Goal: Communication & Community: Participate in discussion

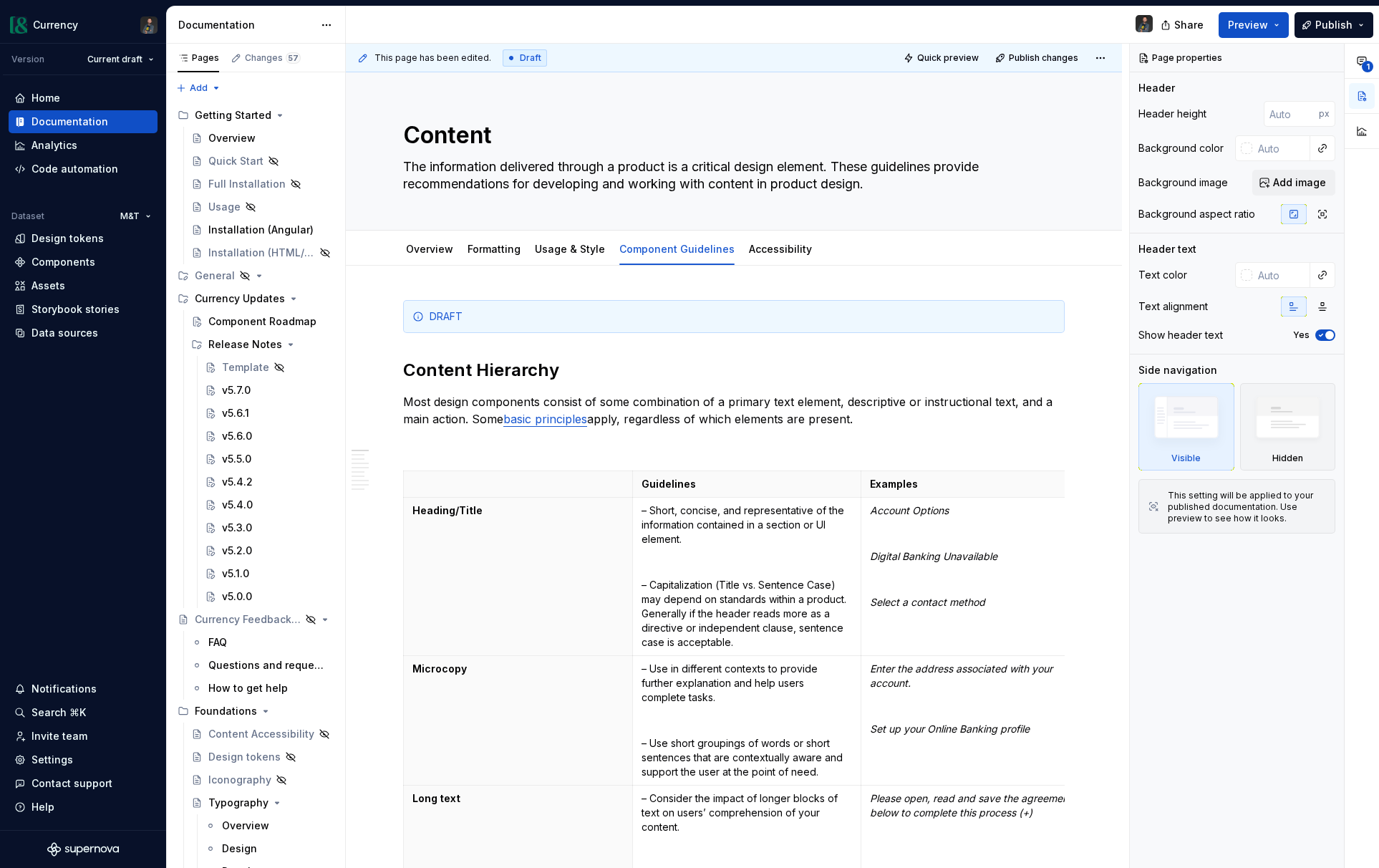
scroll to position [391, 0]
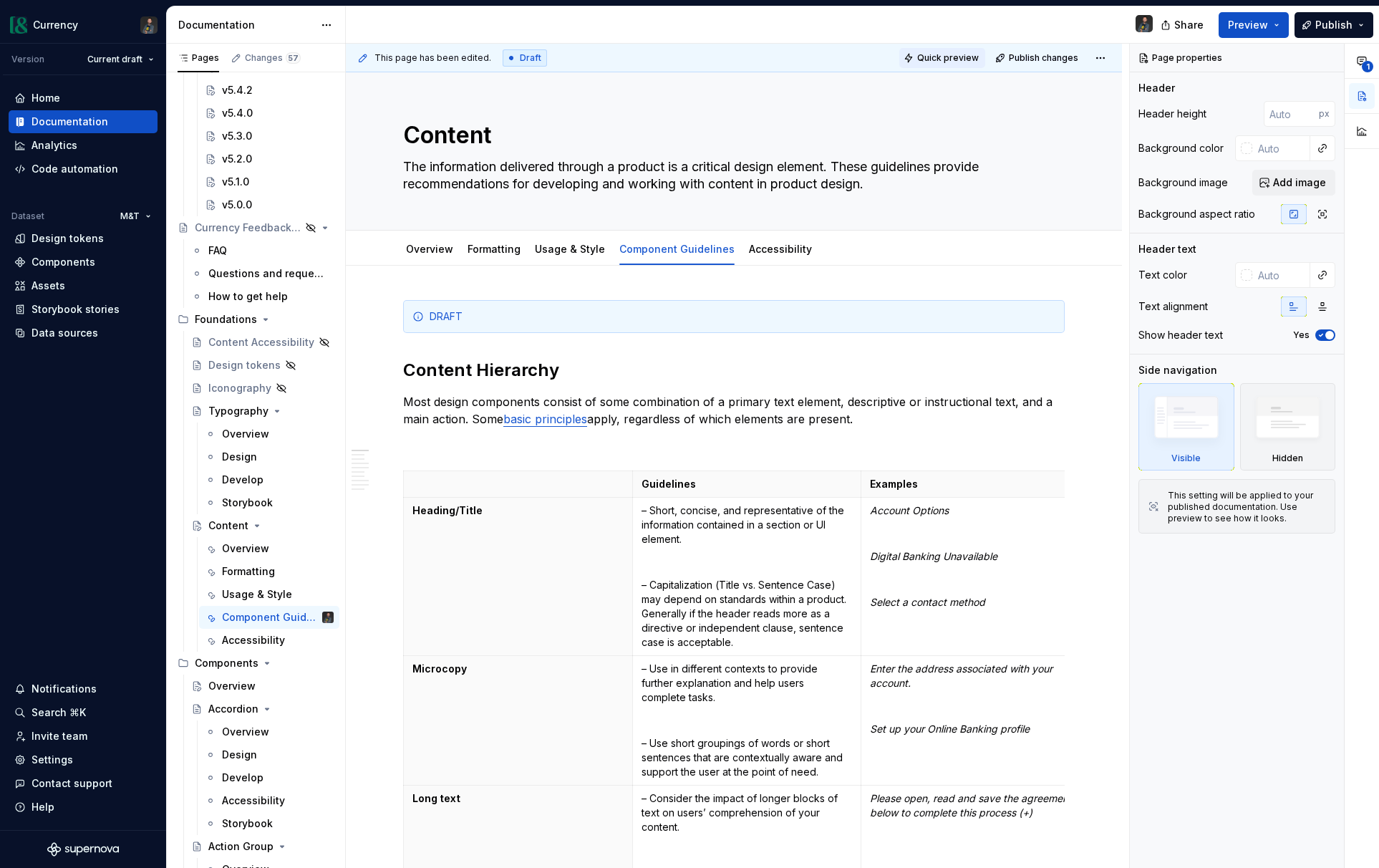
click at [942, 56] on span "Quick preview" at bounding box center [948, 57] width 62 height 11
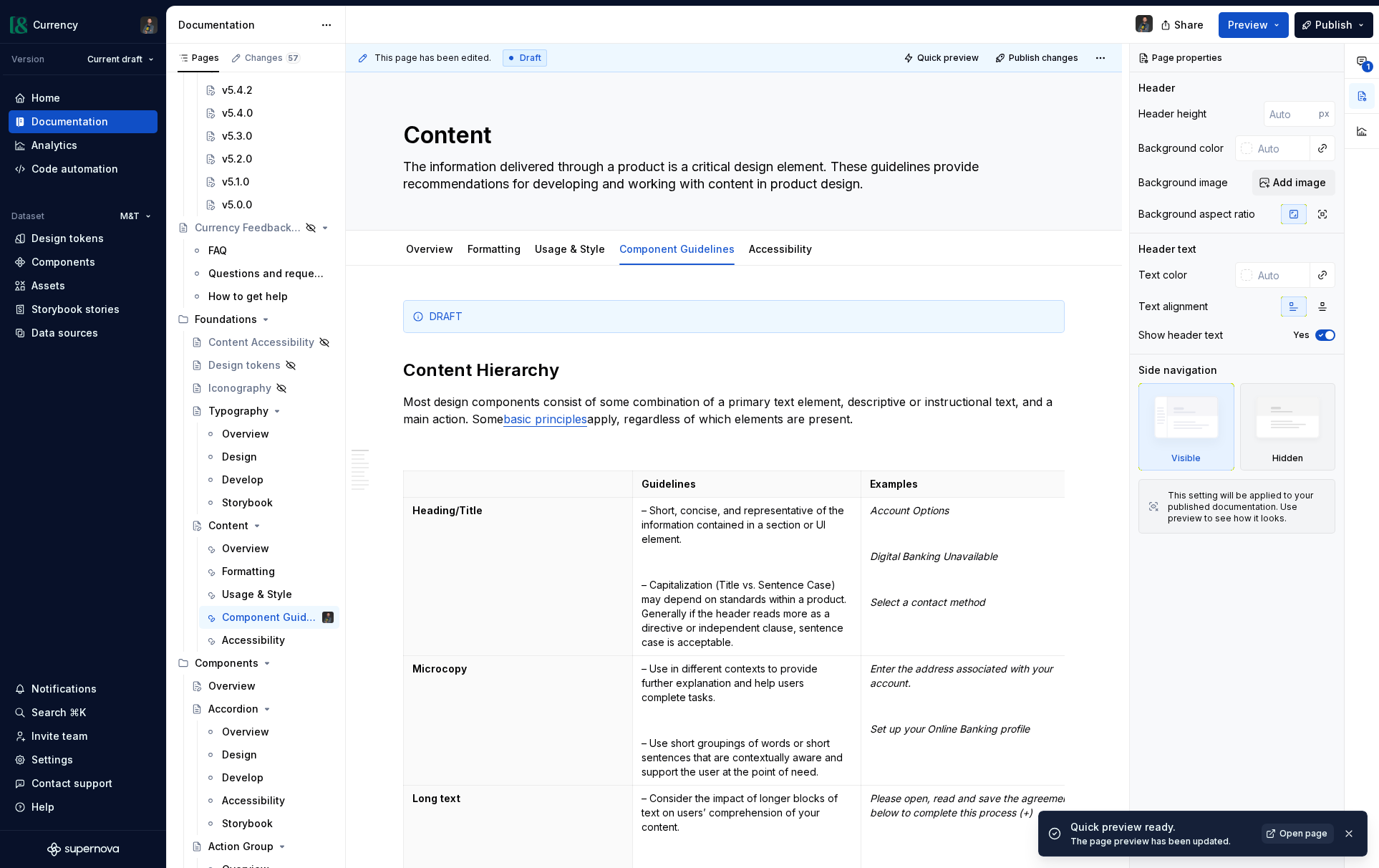
click at [1298, 840] on link "Open page" at bounding box center [1298, 833] width 72 height 20
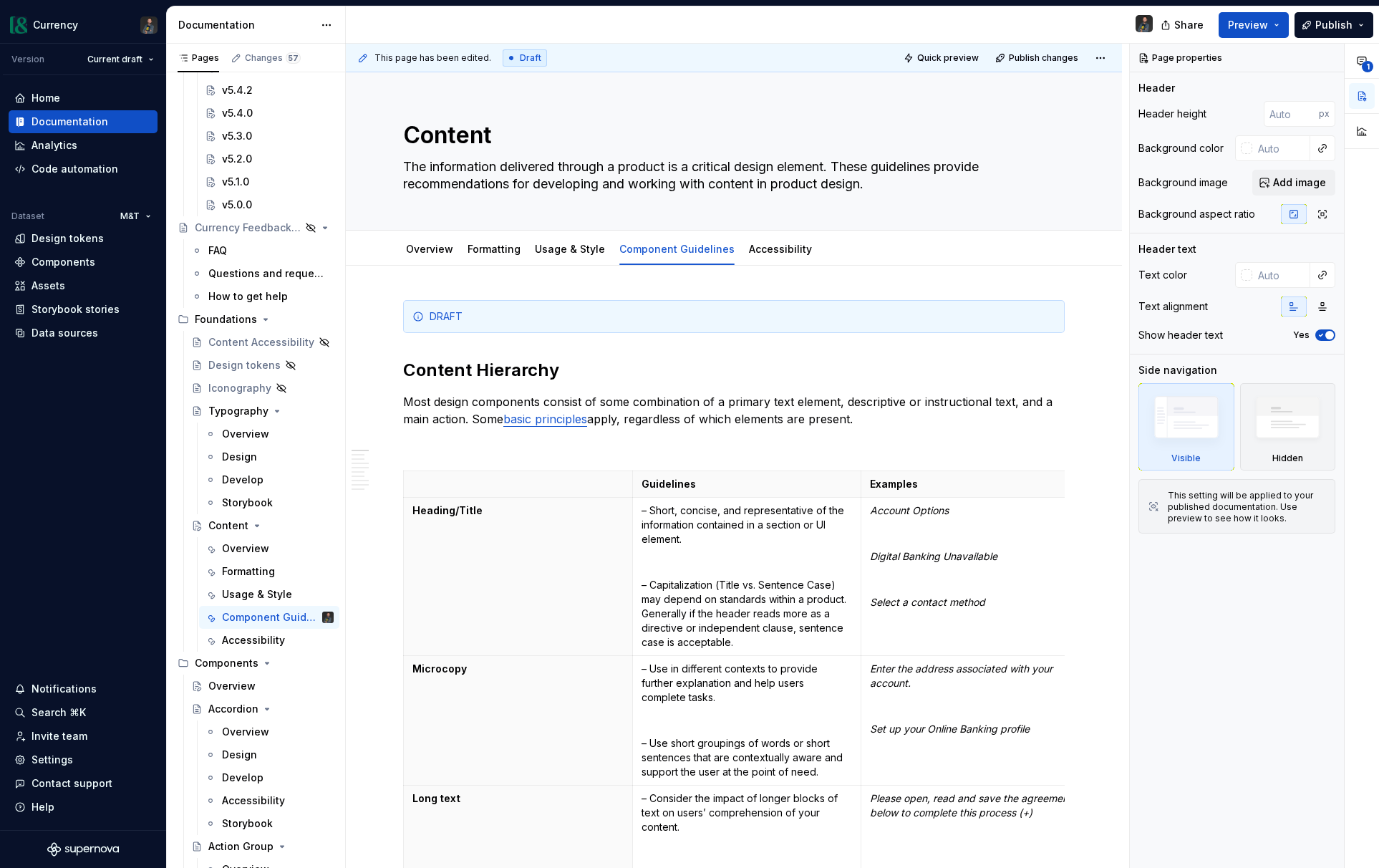
type textarea "*"
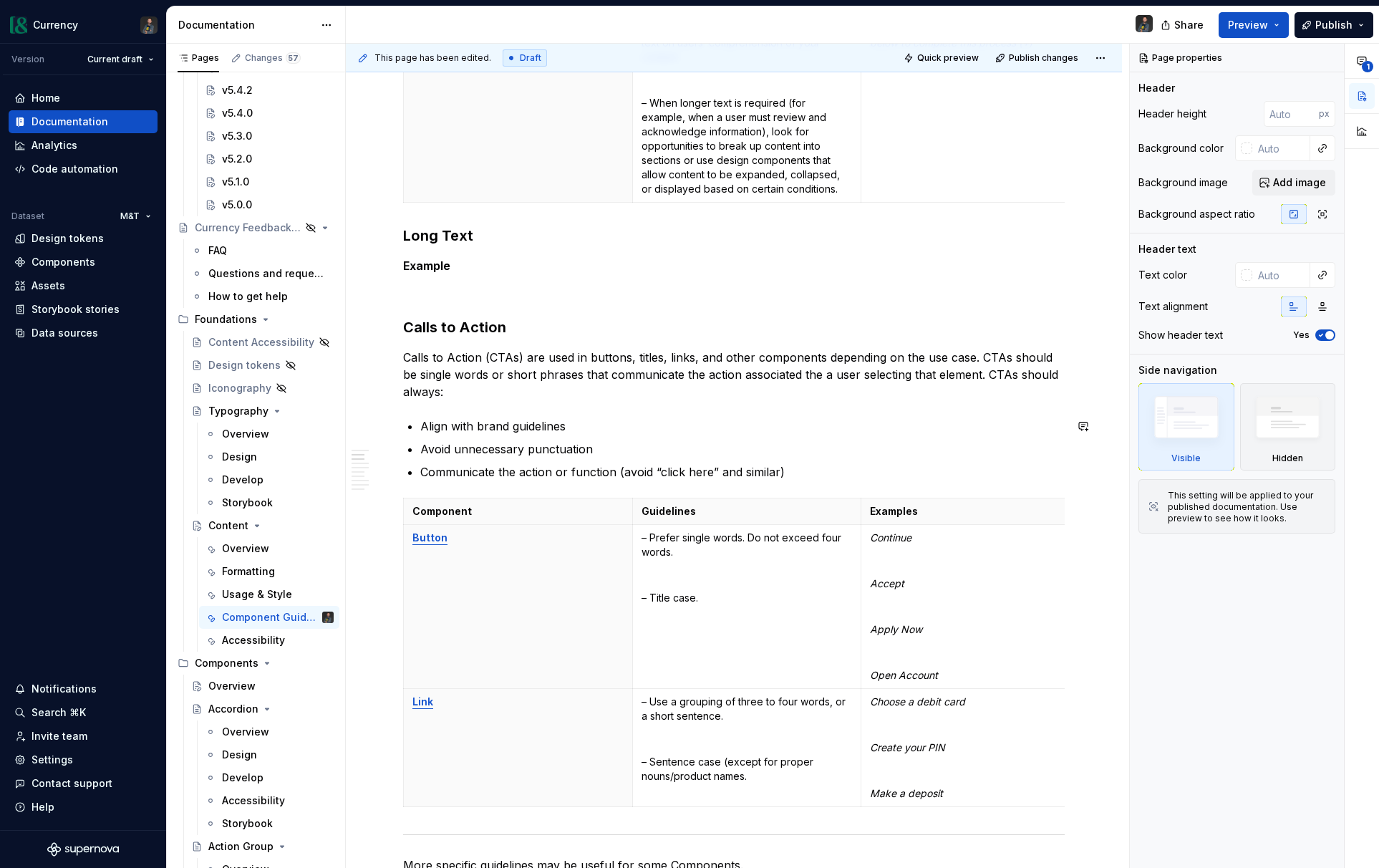
scroll to position [766, 0]
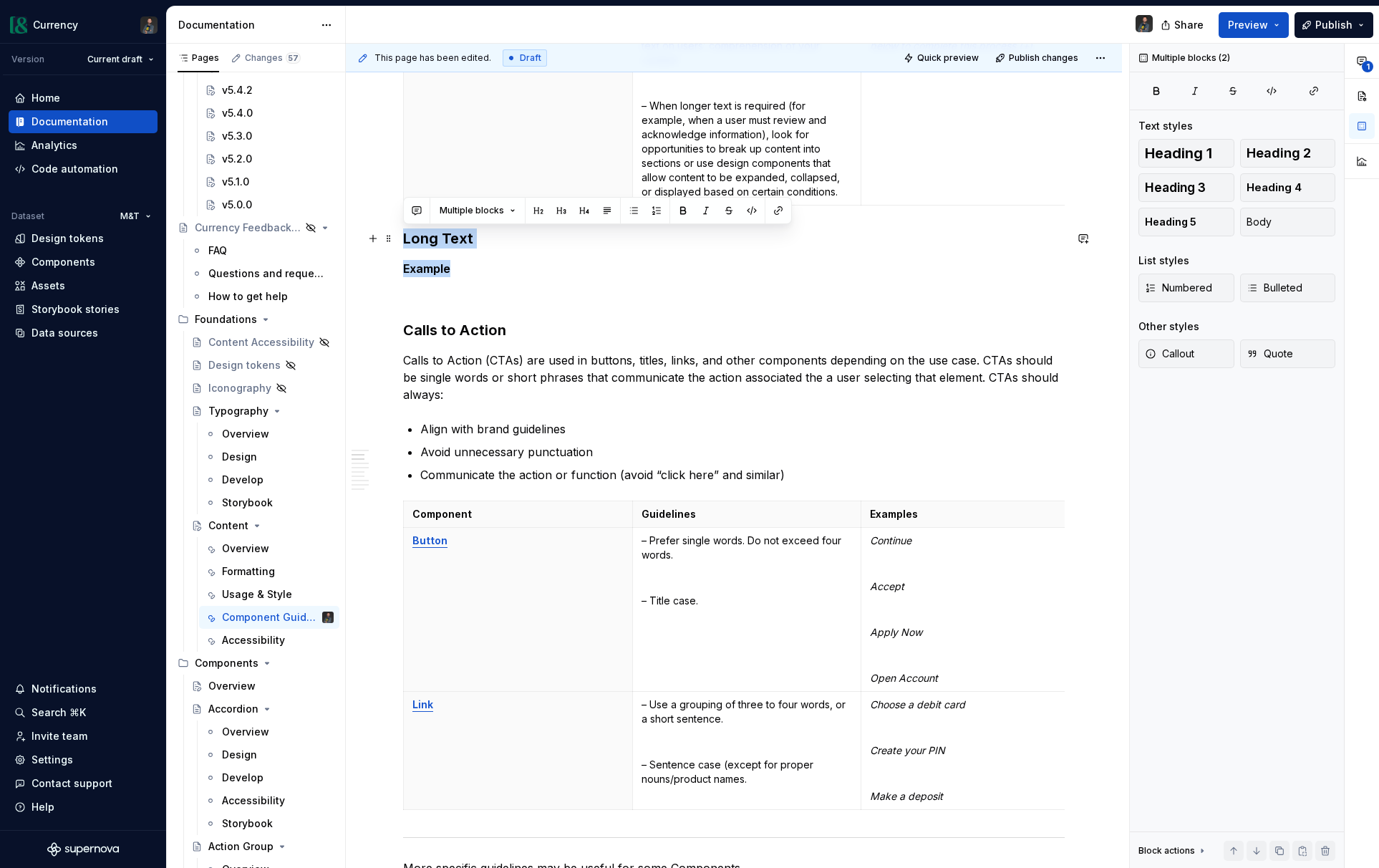
drag, startPoint x: 454, startPoint y: 270, endPoint x: 398, endPoint y: 242, distance: 62.6
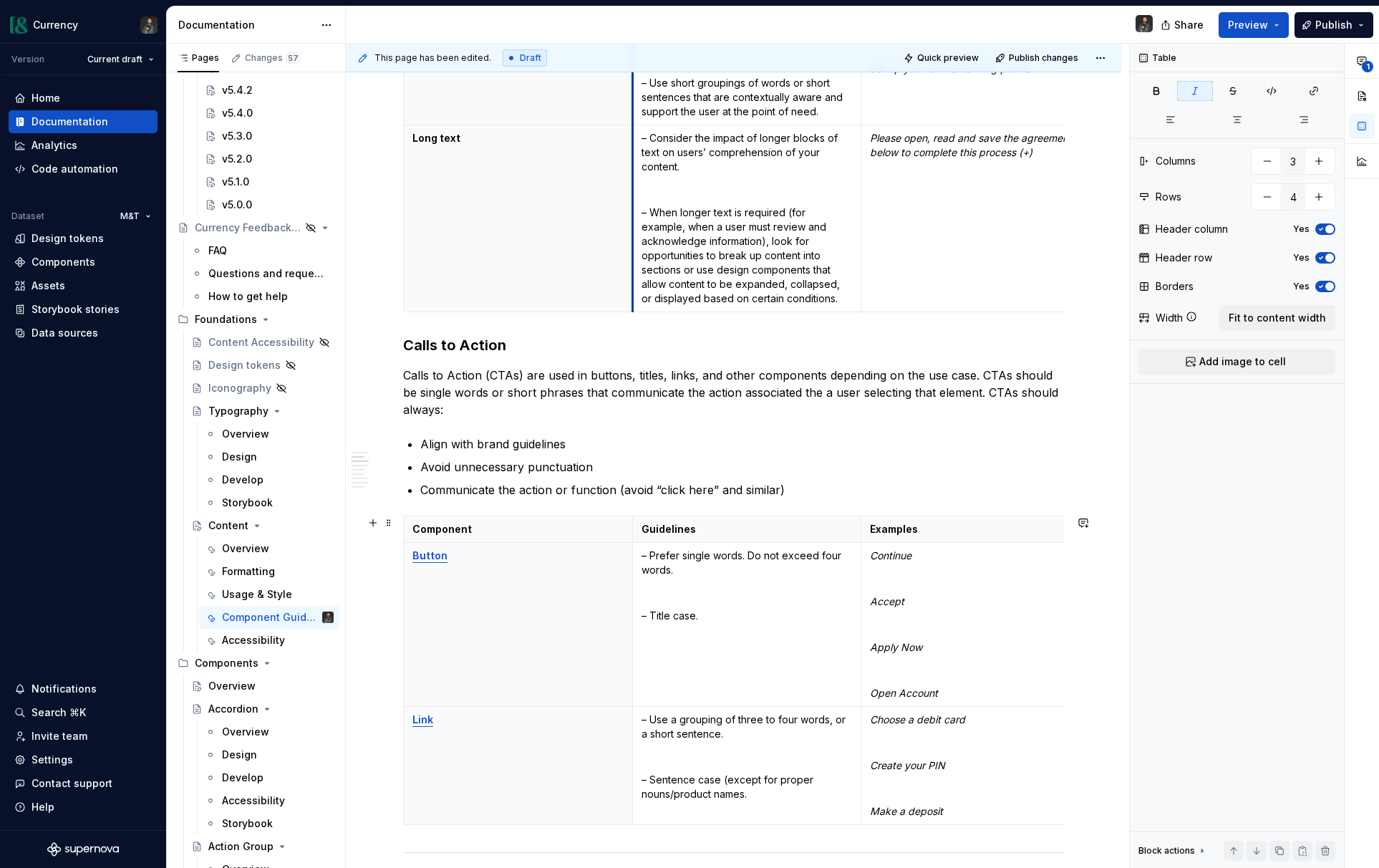
scroll to position [0, 0]
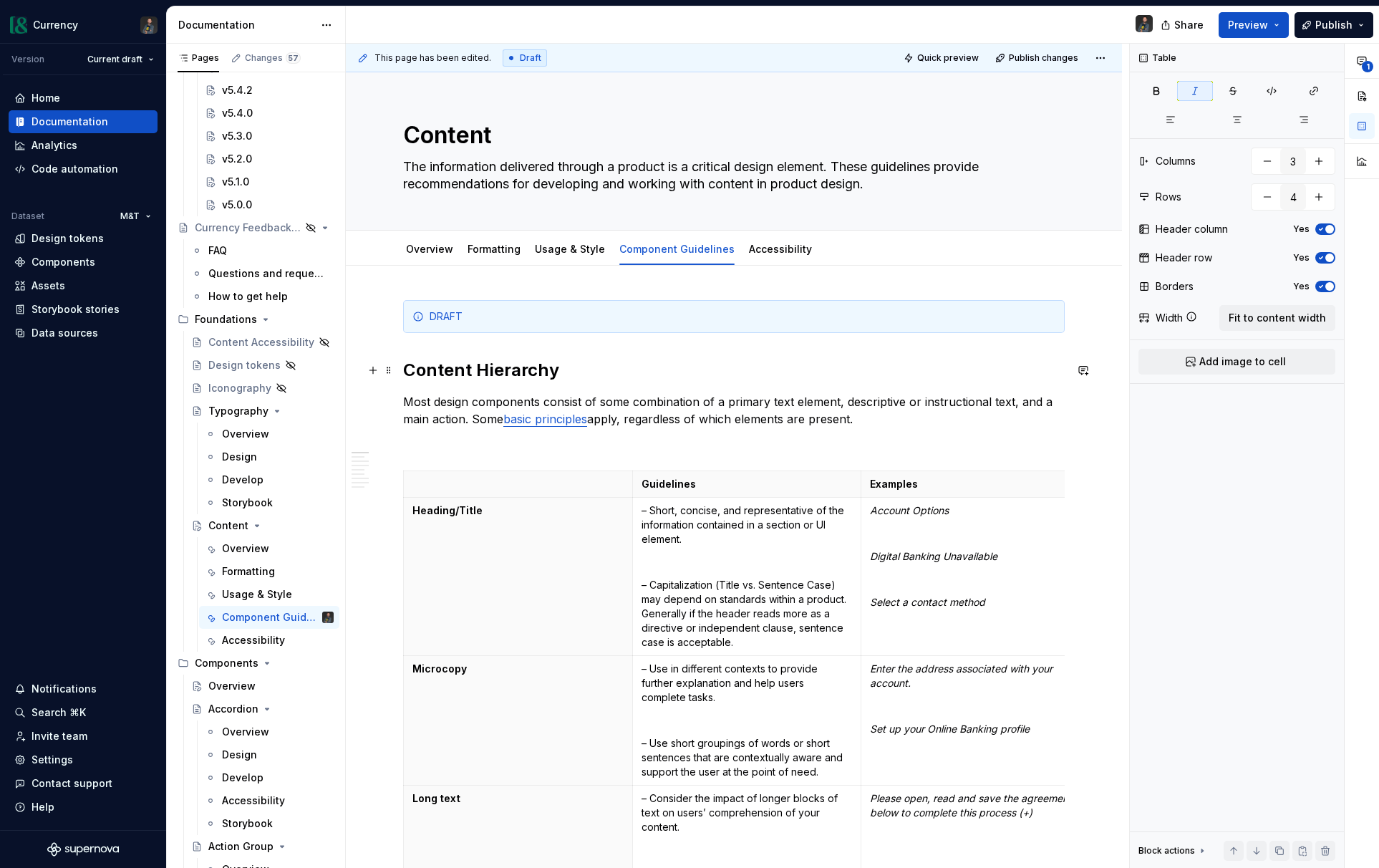
click at [563, 359] on h2 "Content Hierarchy" at bounding box center [733, 370] width 662 height 23
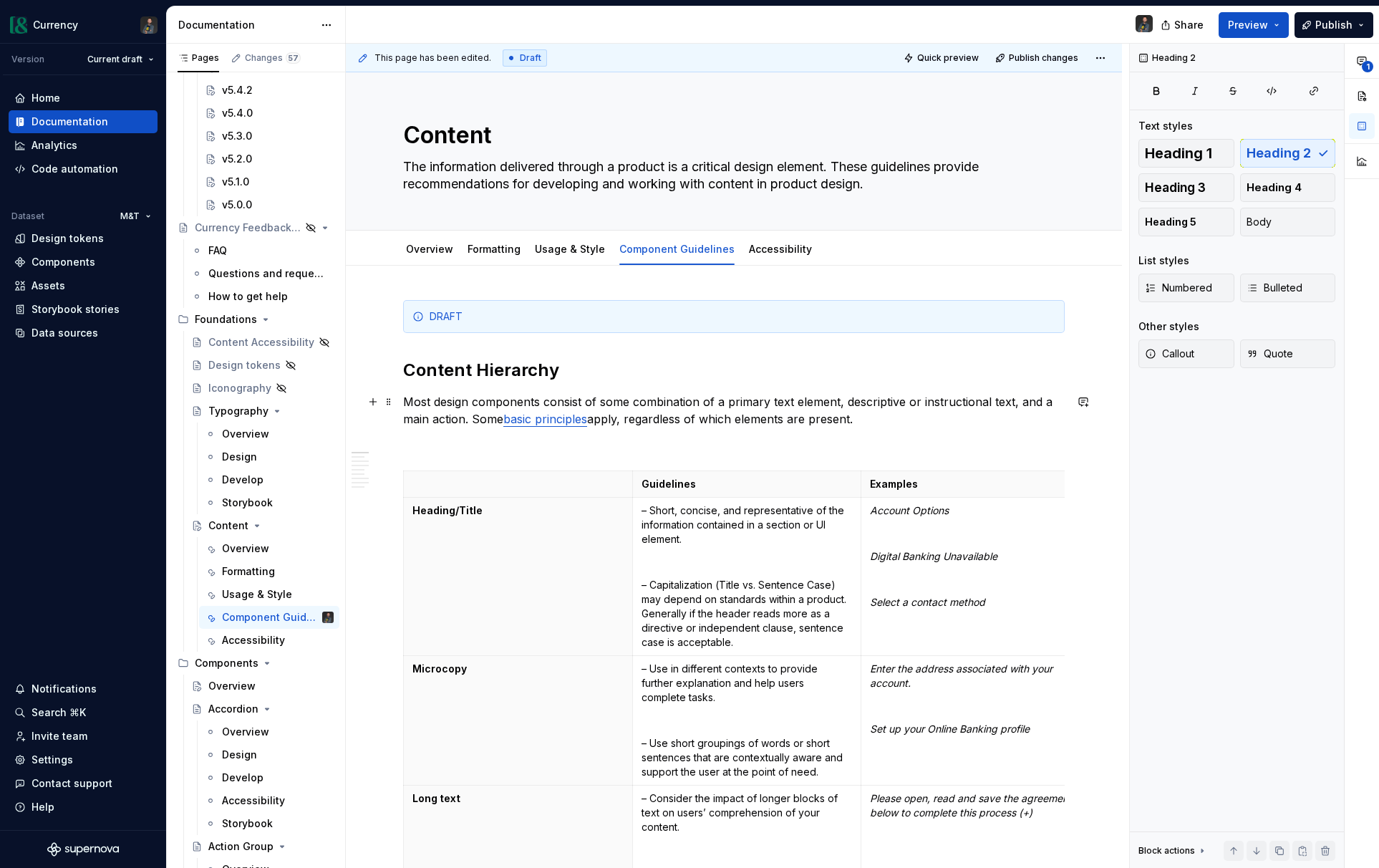
click at [869, 419] on p "Most design components consist of some combination of a primary text element, d…" at bounding box center [733, 410] width 662 height 35
click at [1093, 400] on button "button" at bounding box center [1082, 401] width 20 height 20
click at [991, 431] on p "**********" at bounding box center [986, 427] width 211 height 15
click at [1079, 453] on icon "Send" at bounding box center [1084, 448] width 14 height 14
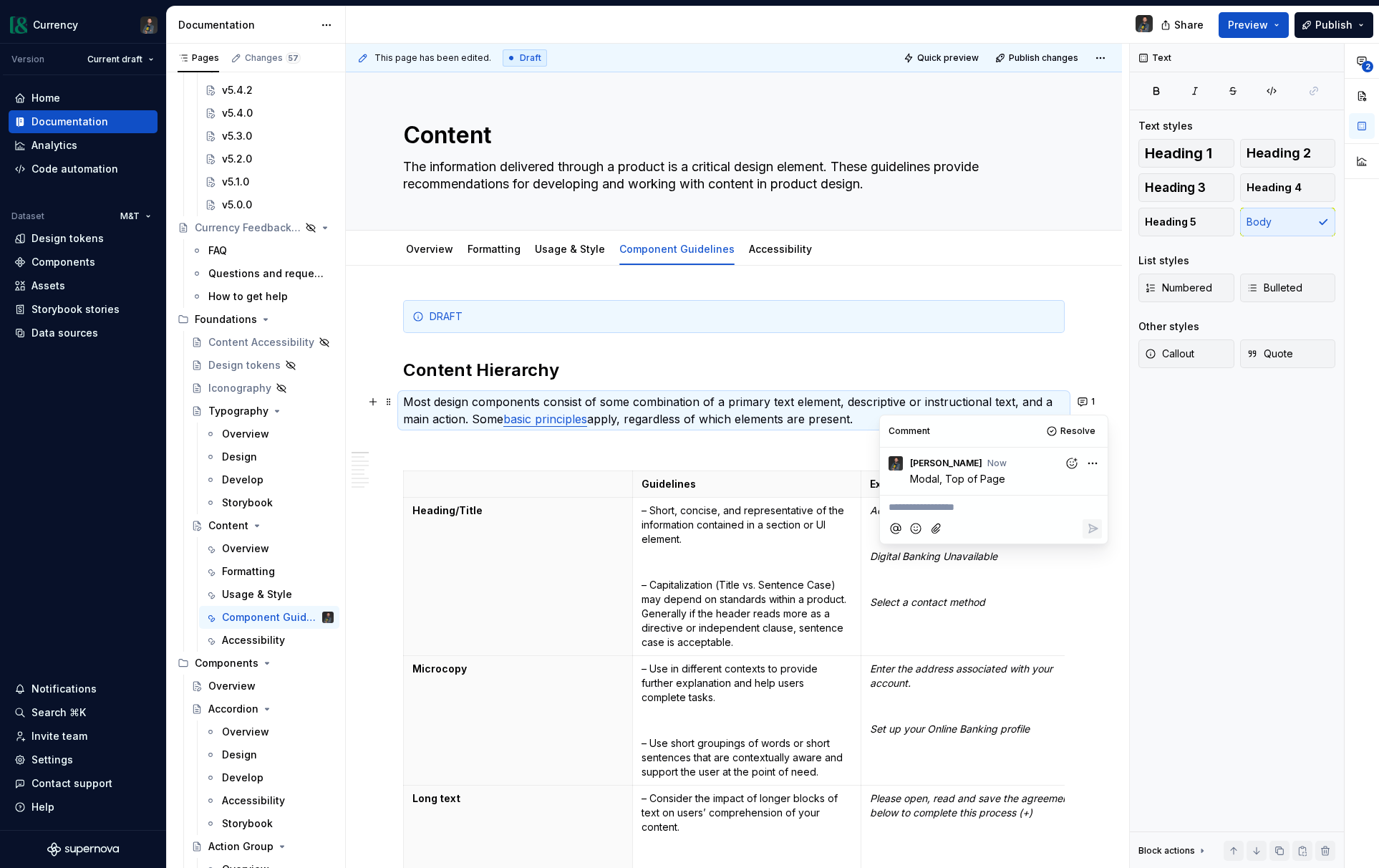
click at [821, 446] on p at bounding box center [733, 444] width 662 height 17
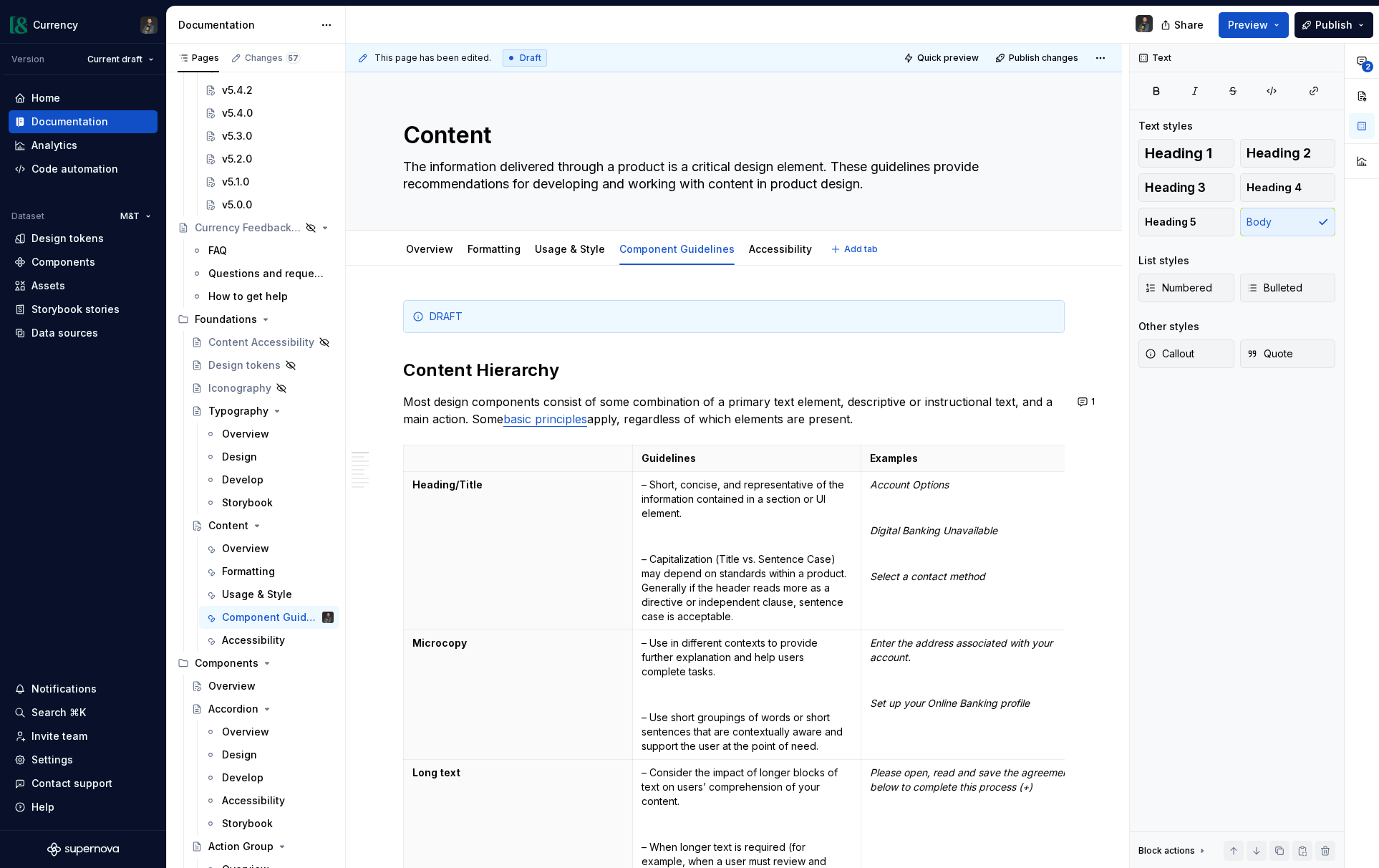
type textarea "*"
click at [1089, 396] on button "1" at bounding box center [1086, 401] width 28 height 20
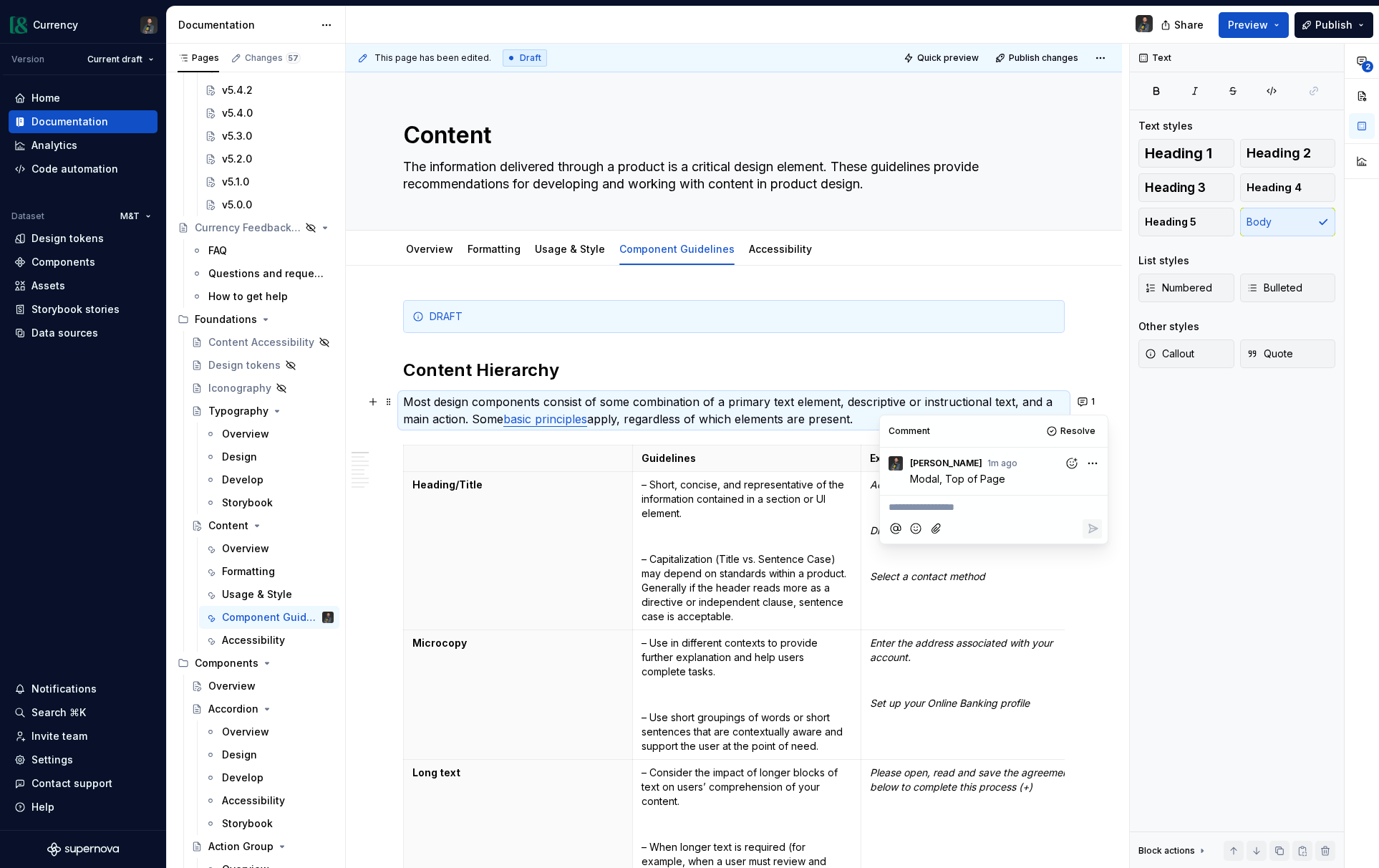
click at [918, 507] on p "**********" at bounding box center [994, 507] width 211 height 15
click at [1094, 541] on icon "Reply" at bounding box center [1092, 543] width 14 height 14
click at [1235, 480] on div "Text Text styles Heading 1 Heading 2 Heading 3 Heading 4 Heading 5 Body List st…" at bounding box center [1237, 455] width 214 height 824
click at [749, 401] on p "Most design components consist of some combination of a primary text element, d…" at bounding box center [733, 410] width 662 height 35
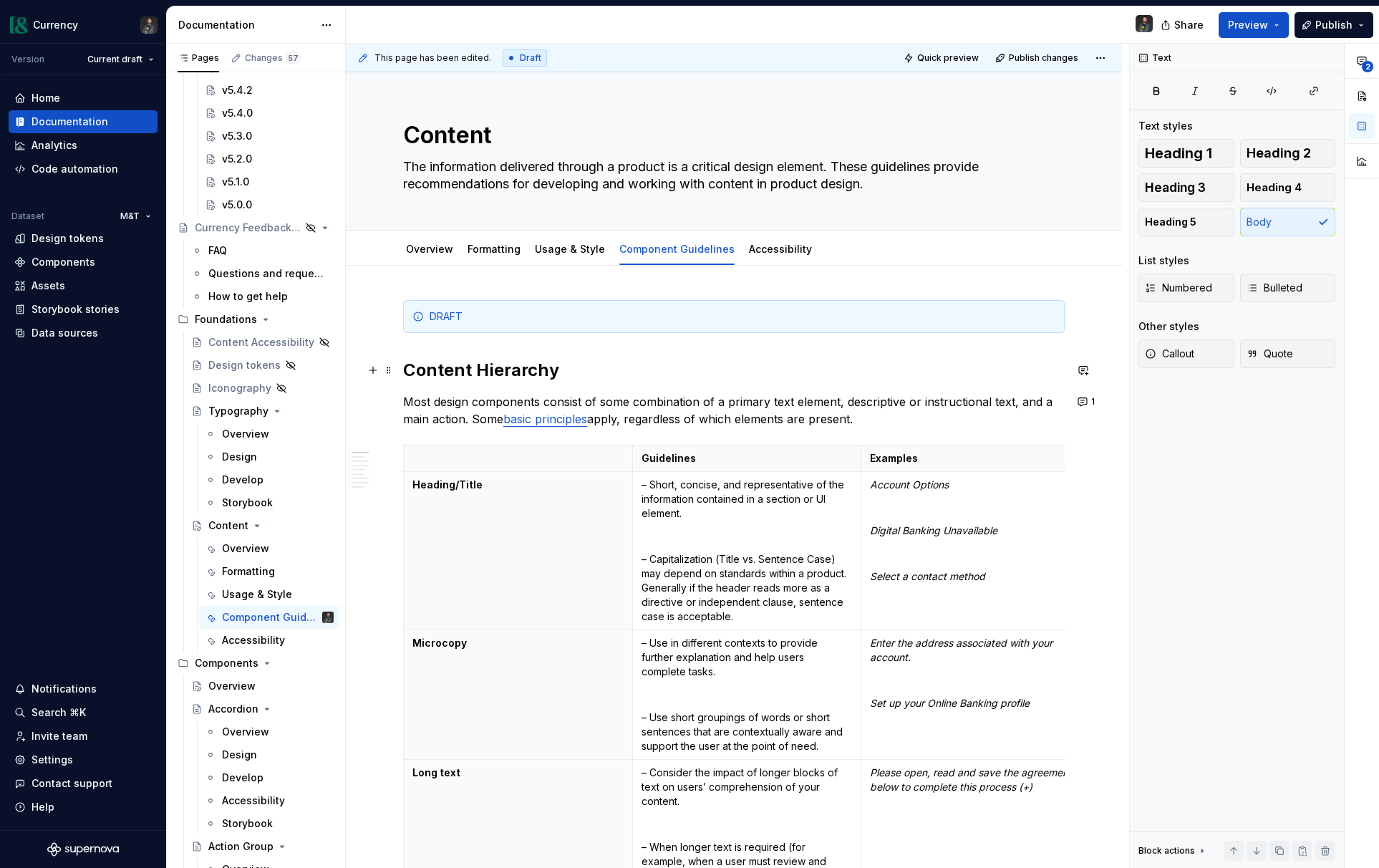
click at [555, 371] on h2 "Content Hierarchy" at bounding box center [733, 370] width 662 height 23
click at [860, 416] on p "Most design components consist of some combination of a primary text element, d…" at bounding box center [733, 410] width 662 height 35
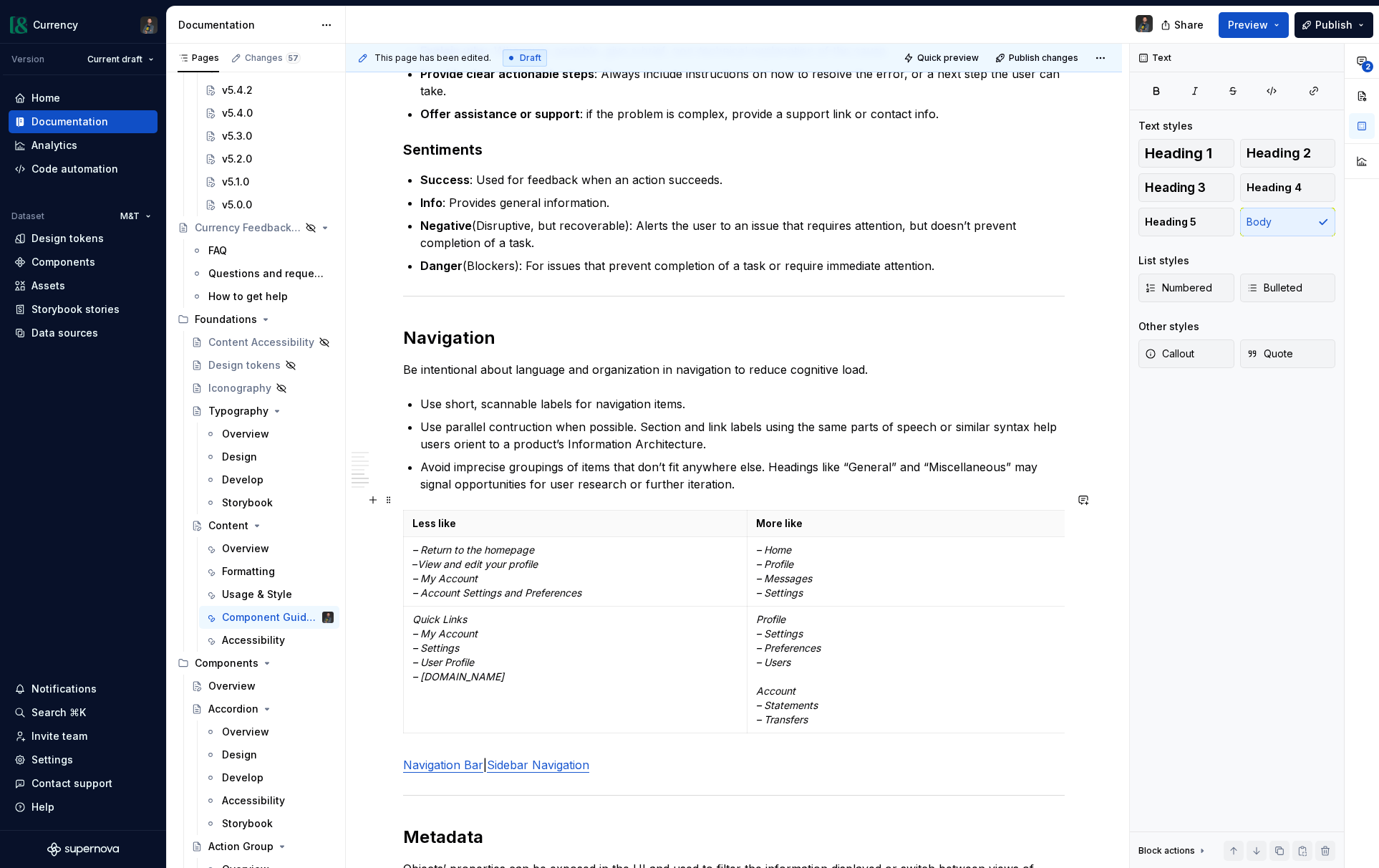
scroll to position [3844, 0]
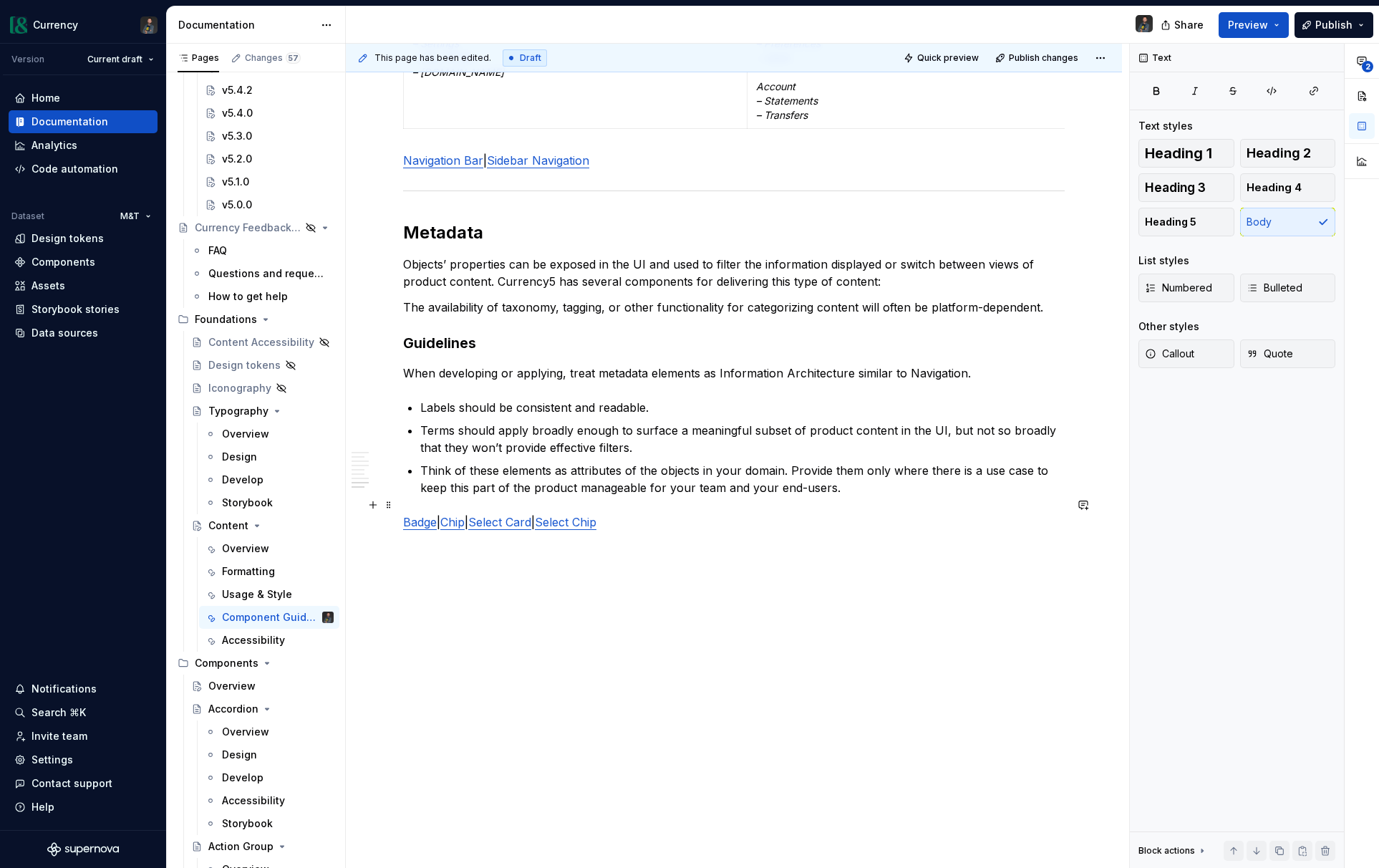
click at [493, 515] on link "Select Card" at bounding box center [500, 522] width 63 height 14
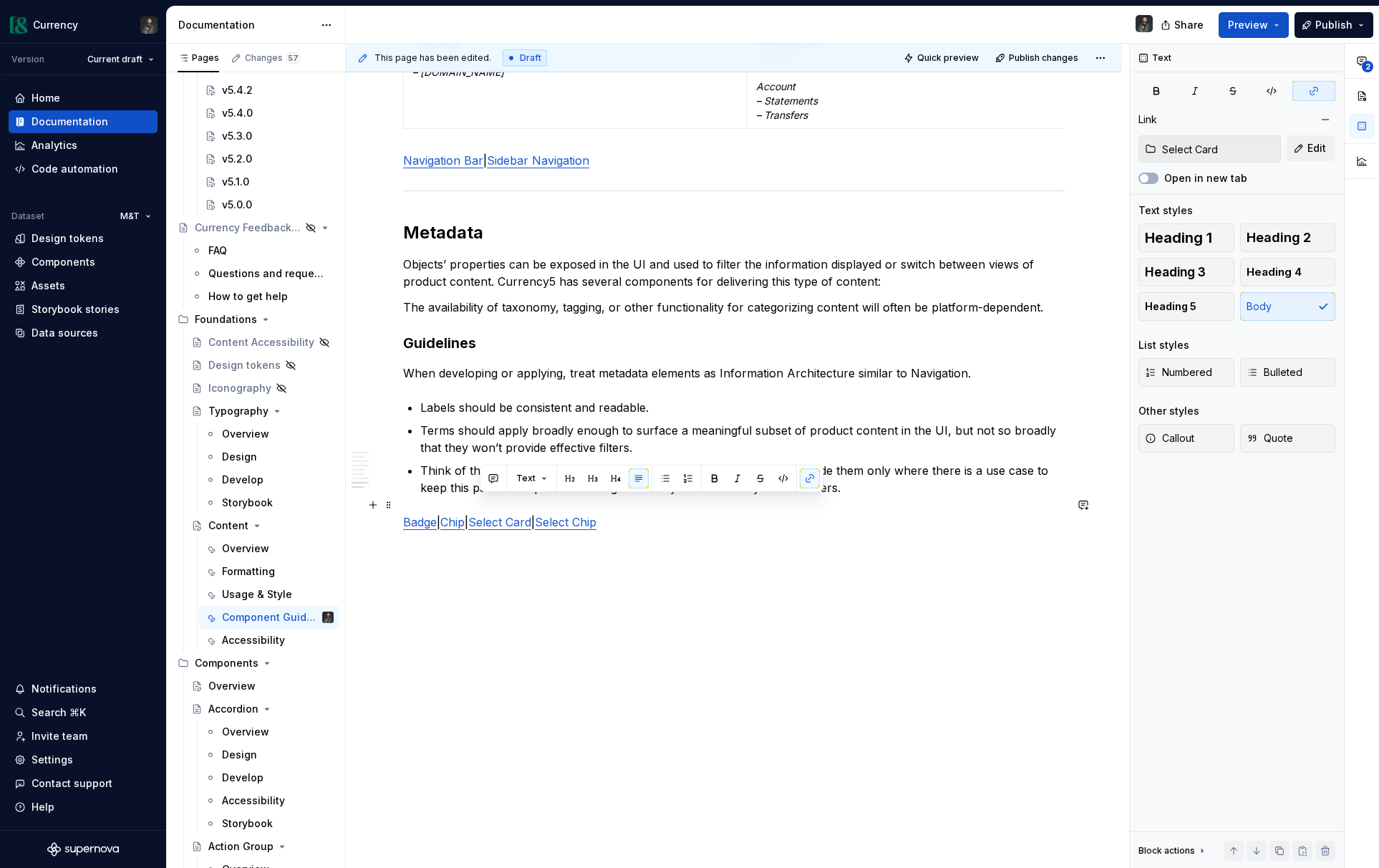
drag, startPoint x: 544, startPoint y: 506, endPoint x: 480, endPoint y: 508, distance: 64.0
click at [480, 513] on p "Badge | Chip | Select Card | Select Chip" at bounding box center [733, 522] width 662 height 17
click at [525, 515] on link "Select Card" at bounding box center [500, 522] width 63 height 14
drag, startPoint x: 546, startPoint y: 506, endPoint x: 484, endPoint y: 510, distance: 62.1
click at [484, 513] on p "Badge | Chip | Select Card | Select Chip" at bounding box center [733, 522] width 662 height 17
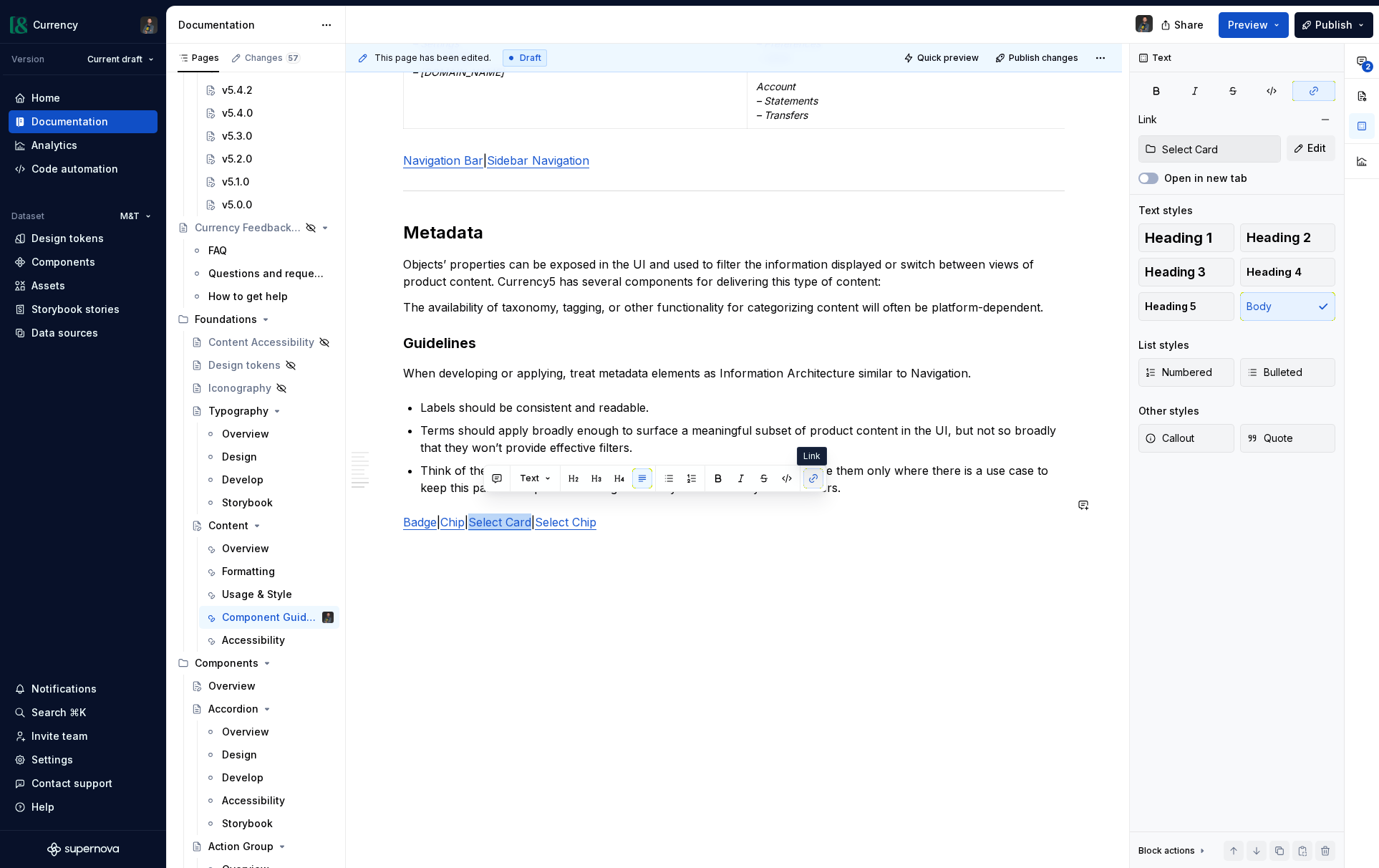
click at [816, 480] on button "button" at bounding box center [813, 478] width 20 height 20
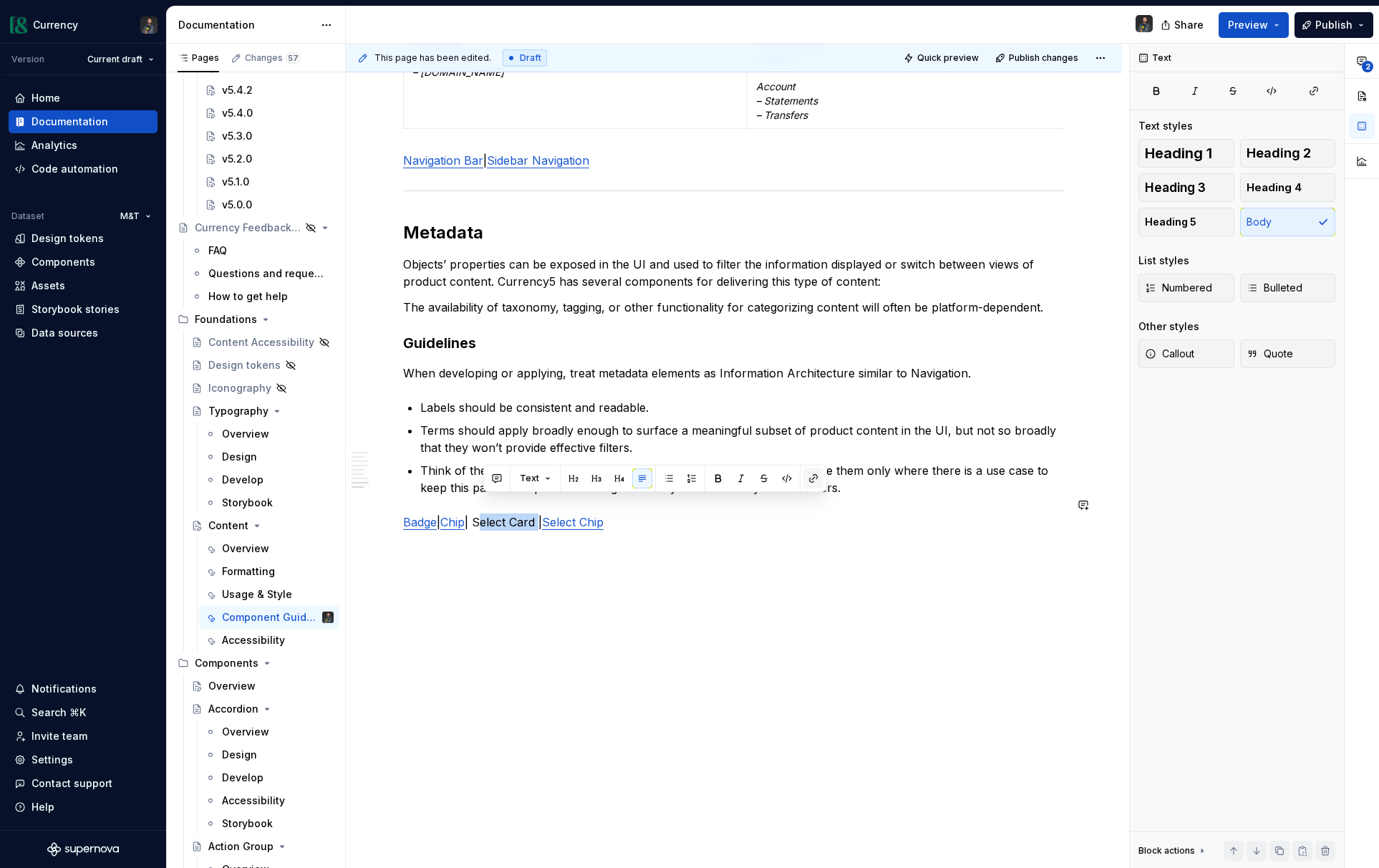
click at [811, 474] on button "button" at bounding box center [813, 478] width 20 height 20
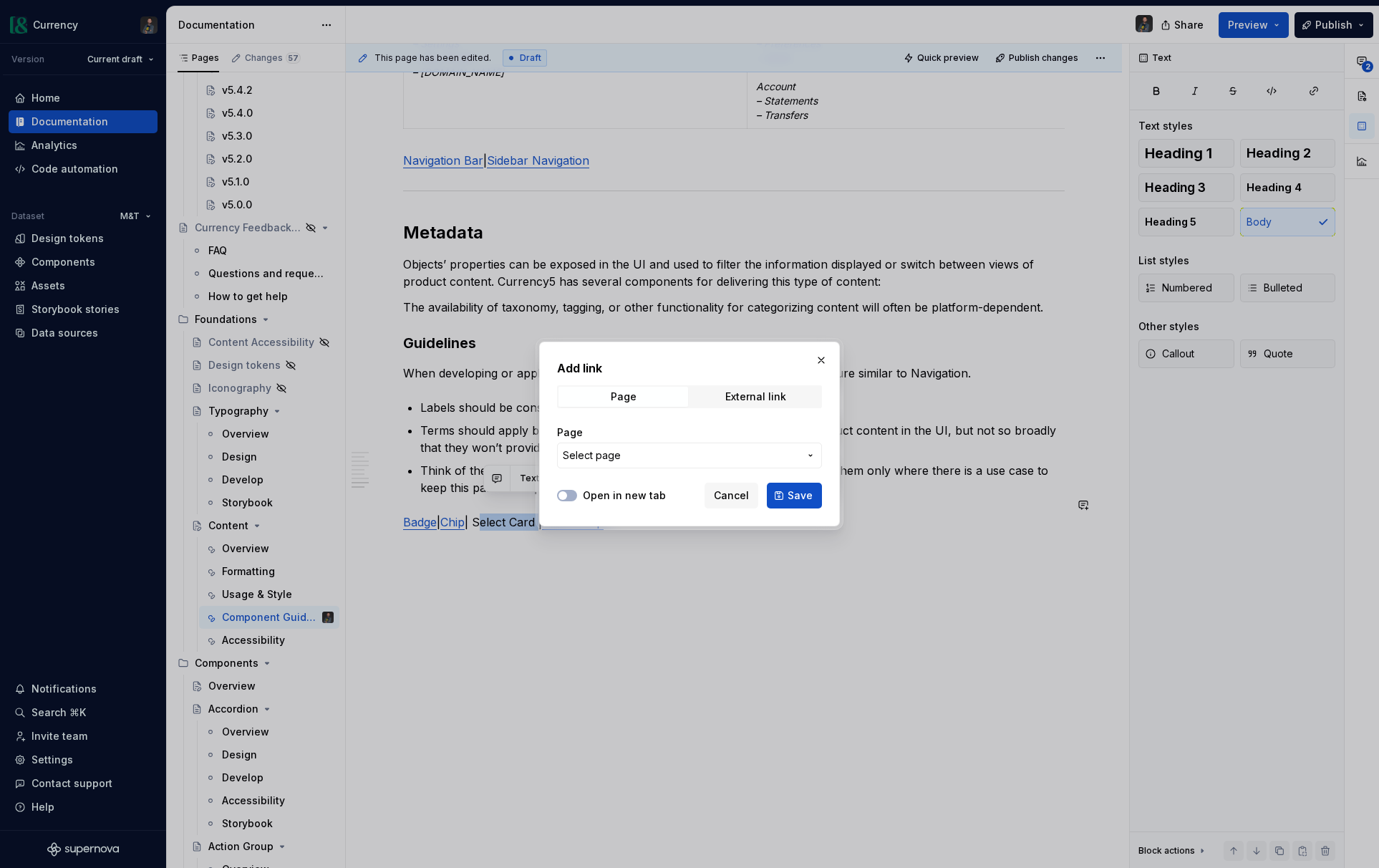
click at [693, 457] on span "Select page" at bounding box center [680, 455] width 236 height 14
type input "s"
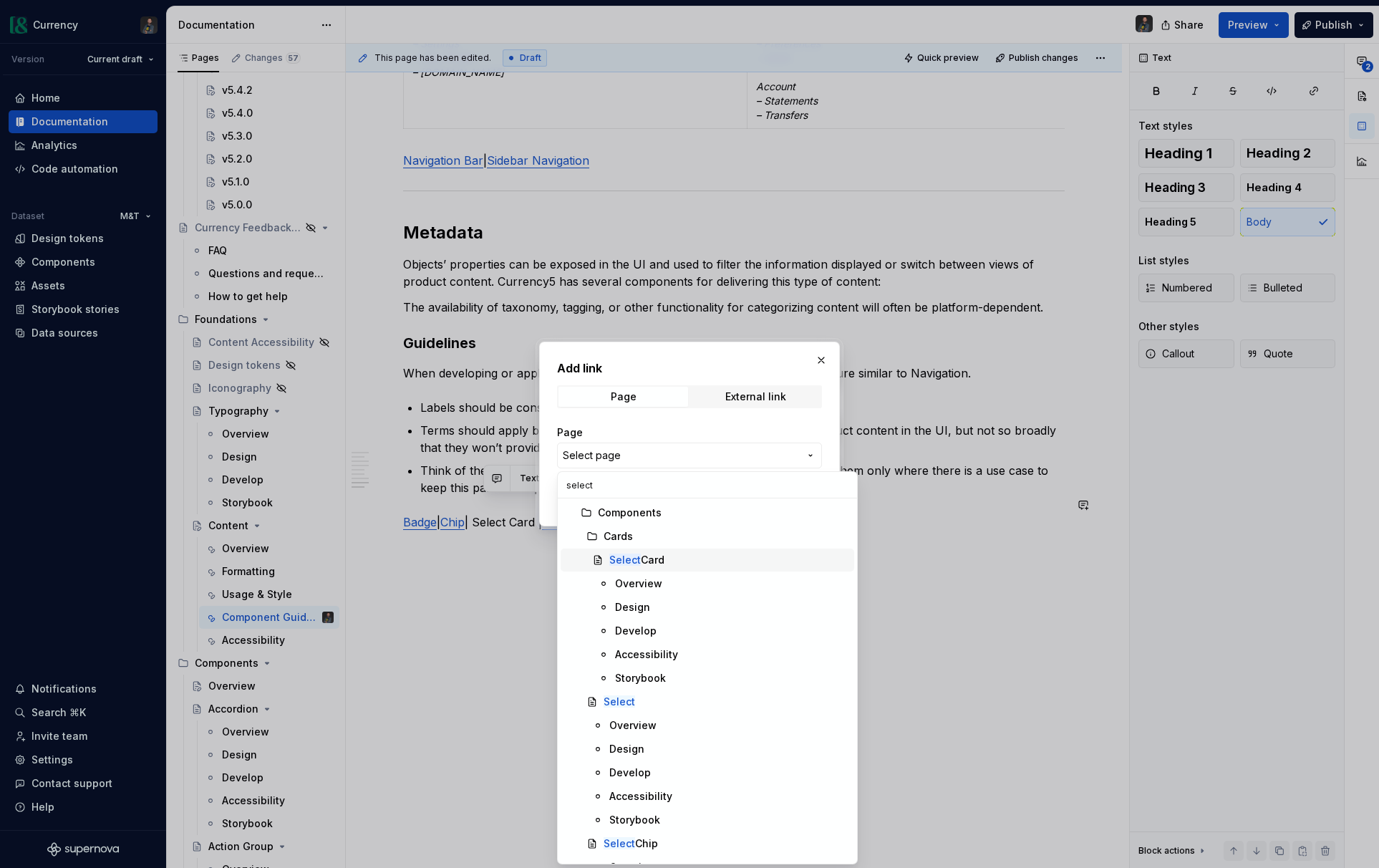
type input "select"
click at [638, 560] on mark "Select" at bounding box center [625, 559] width 32 height 12
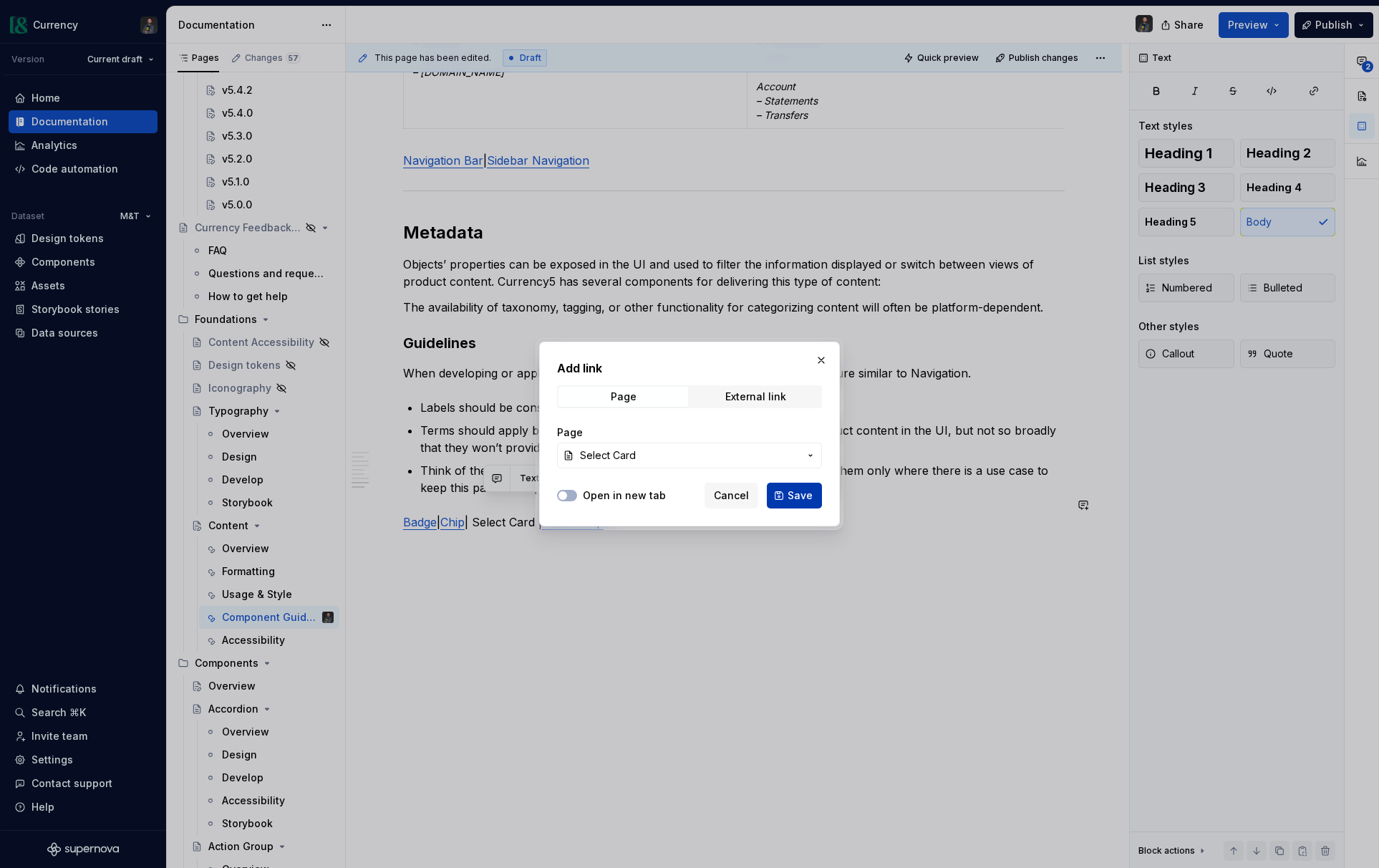
click at [794, 500] on span "Save" at bounding box center [799, 495] width 25 height 14
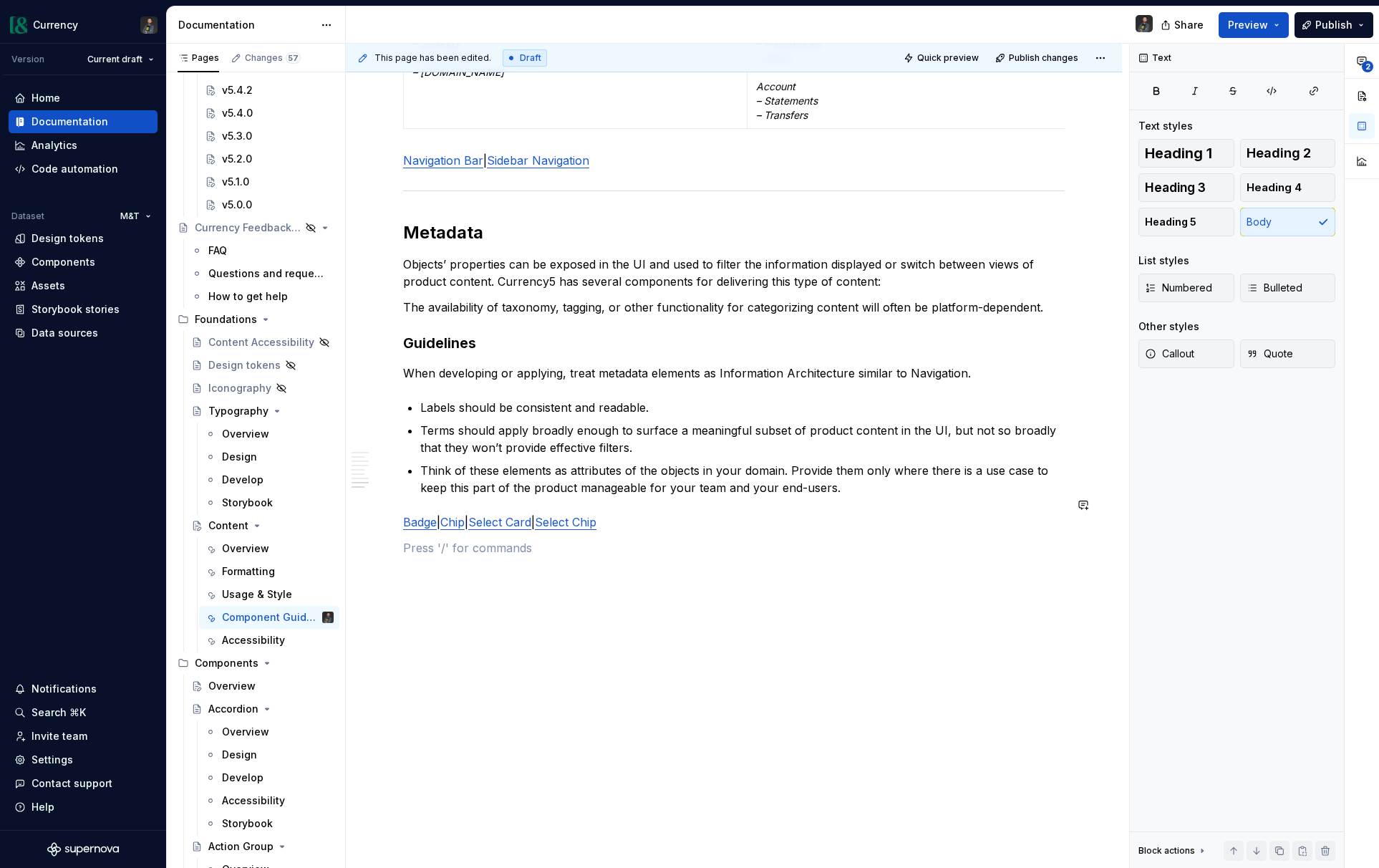
click at [630, 513] on p "Badge | Chip | Select Card | Select Chip" at bounding box center [733, 522] width 662 height 17
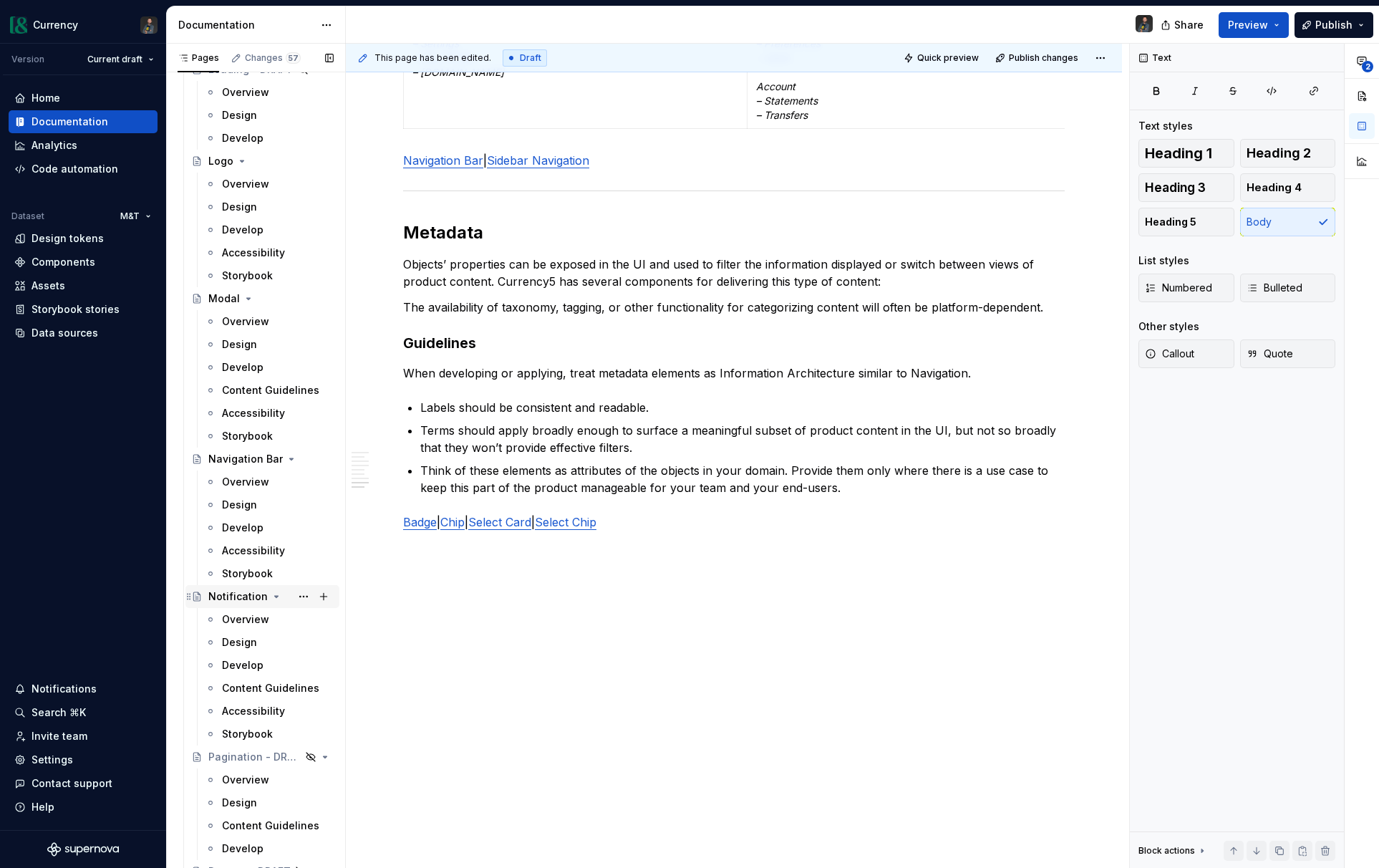
scroll to position [3924, 0]
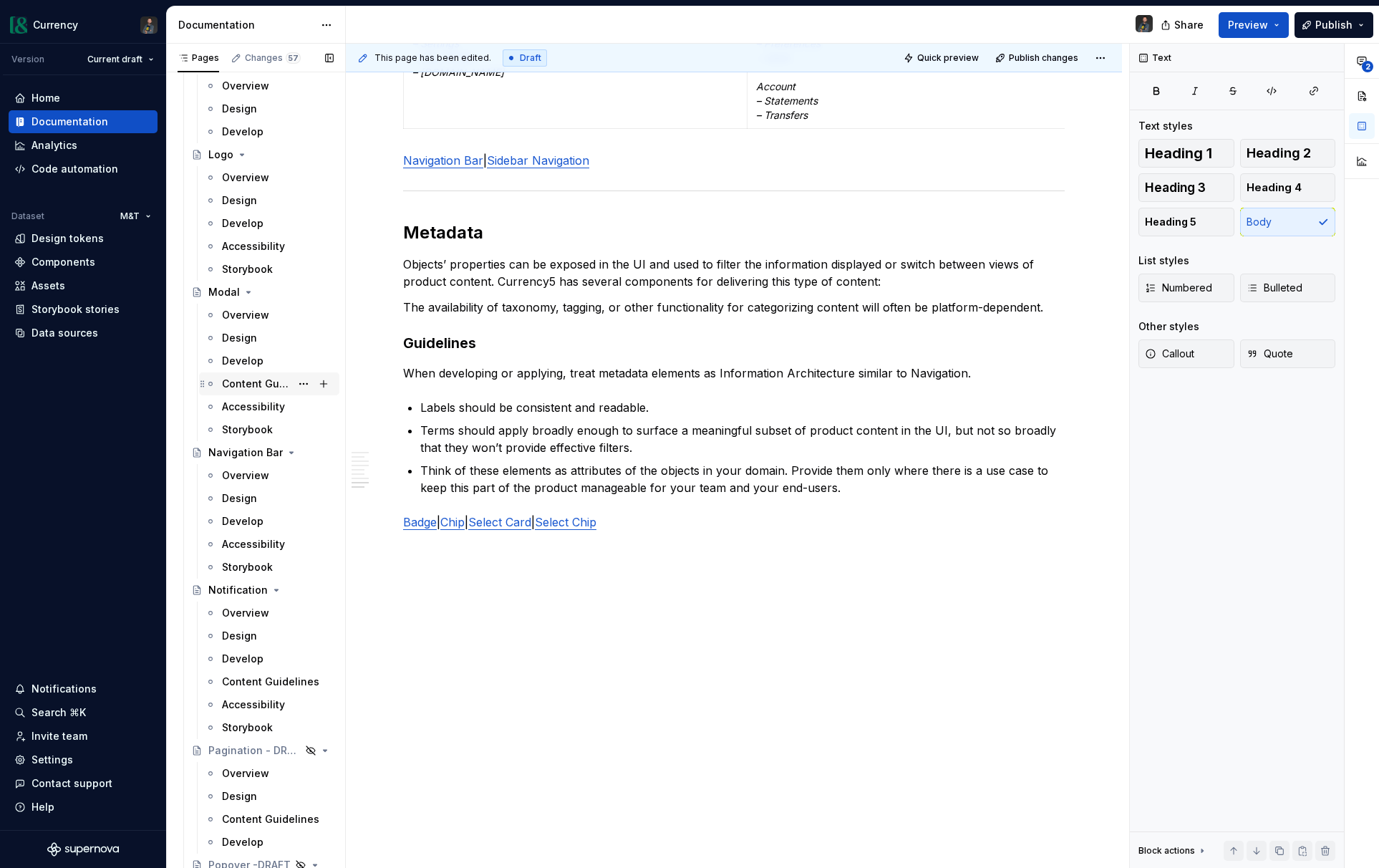
click at [255, 382] on div "Content Guidelines" at bounding box center [256, 383] width 68 height 14
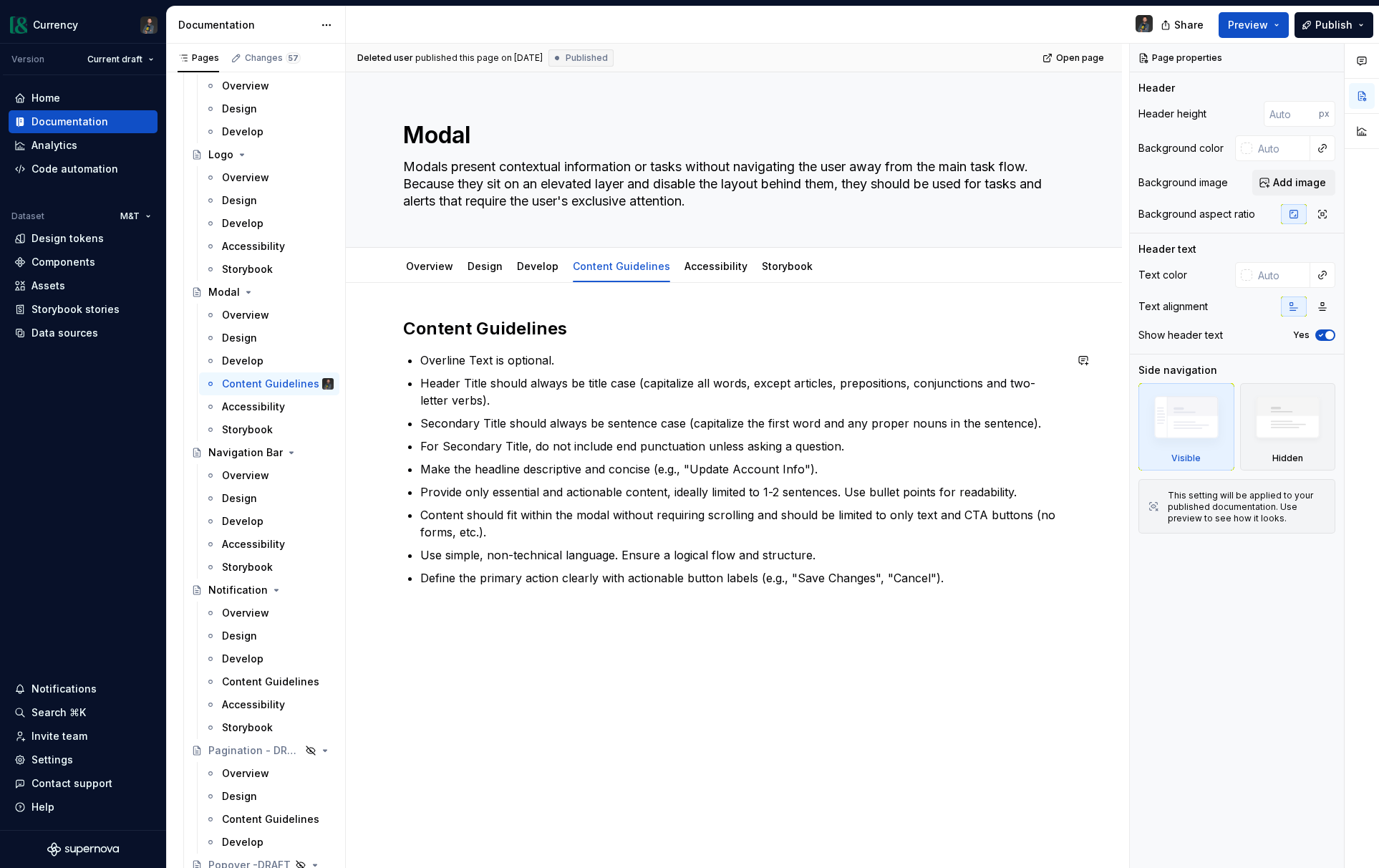
click at [574, 359] on p "Overline Text is optional." at bounding box center [742, 360] width 644 height 17
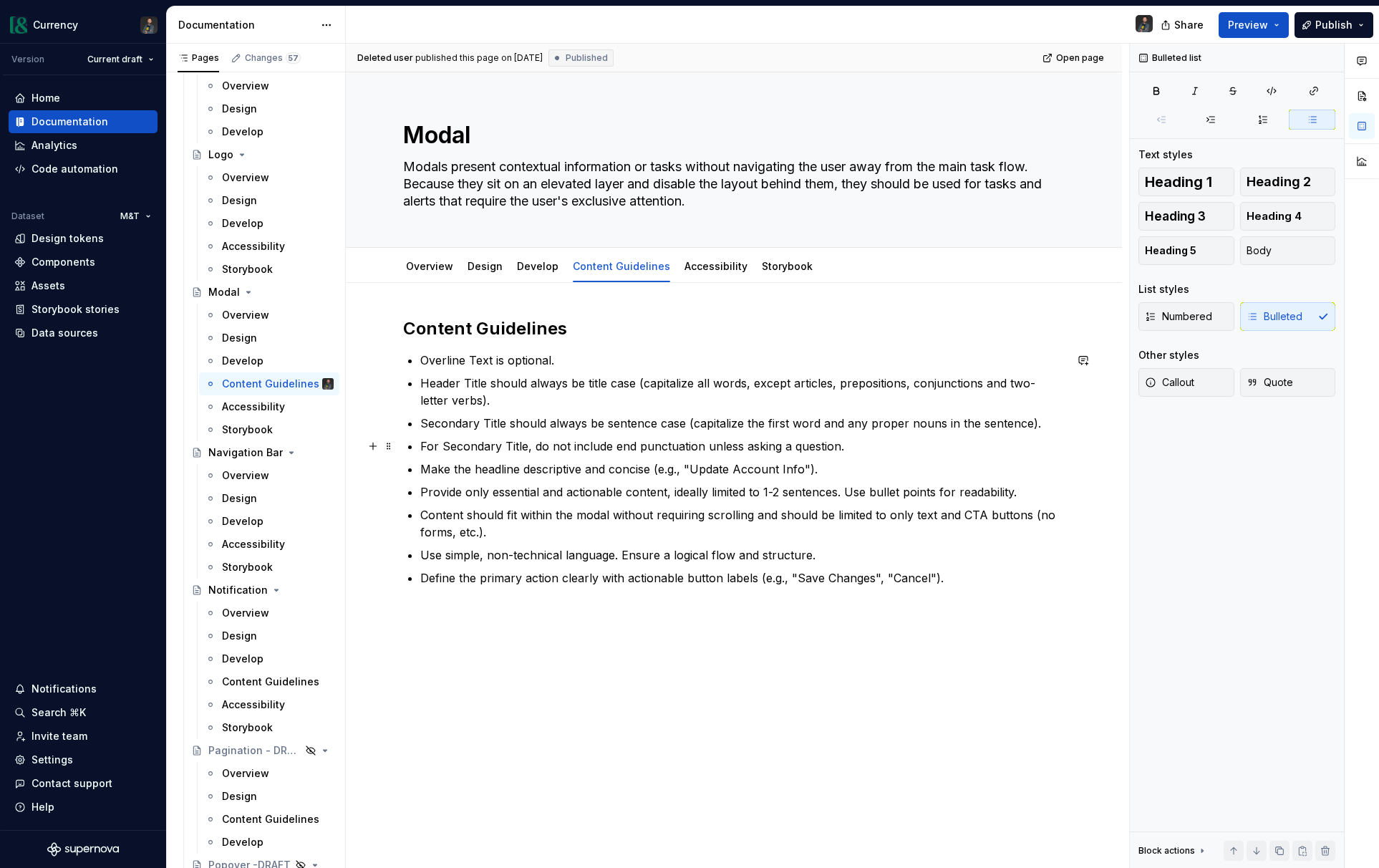
click at [758, 434] on ul "Overline Text is optional. Header Title should always be title case (capitalize…" at bounding box center [742, 469] width 644 height 235
click at [480, 265] on link "Design" at bounding box center [485, 266] width 35 height 12
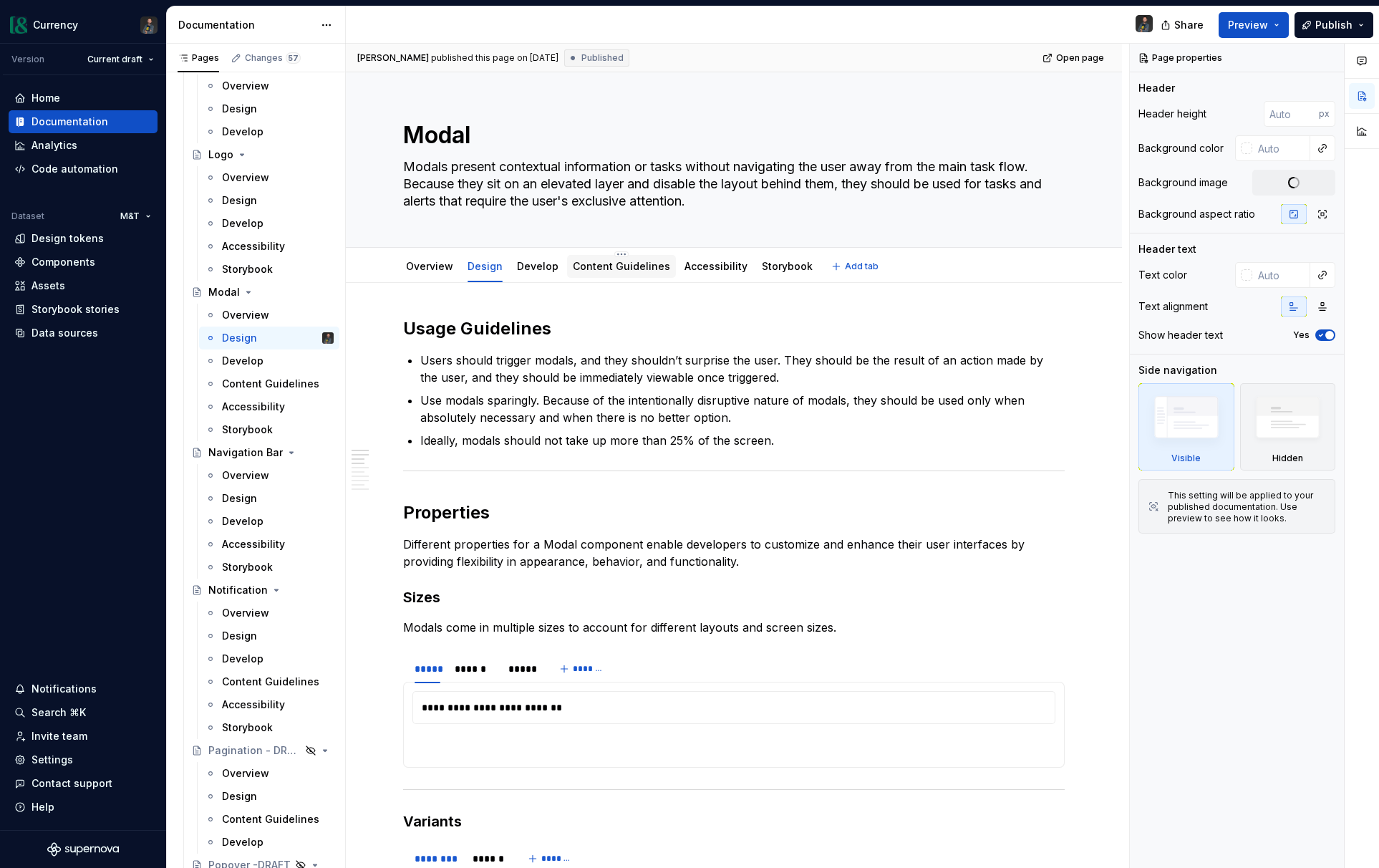
click at [626, 269] on link "Content Guidelines" at bounding box center [621, 266] width 97 height 12
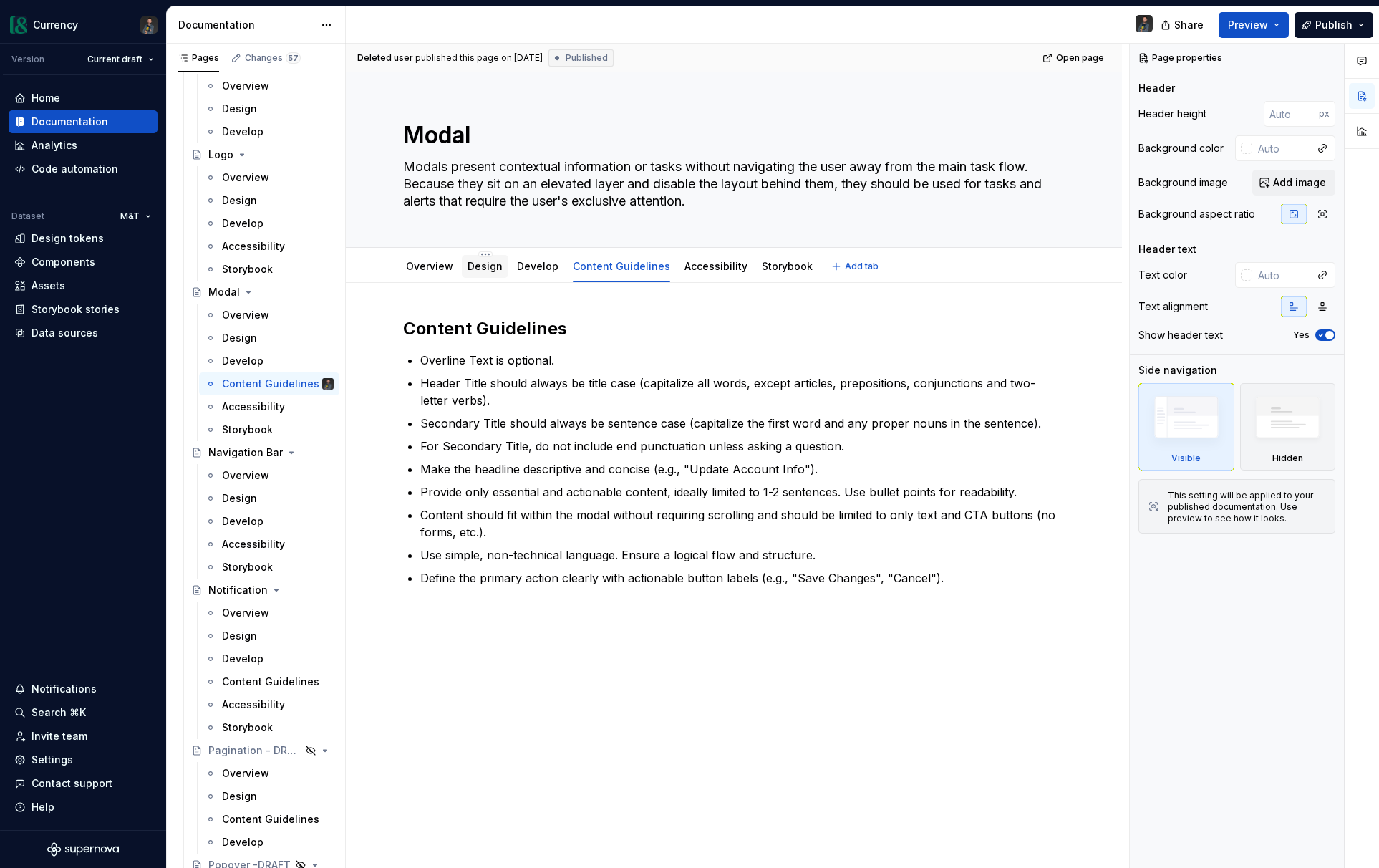
click at [495, 263] on link "Design" at bounding box center [485, 266] width 35 height 12
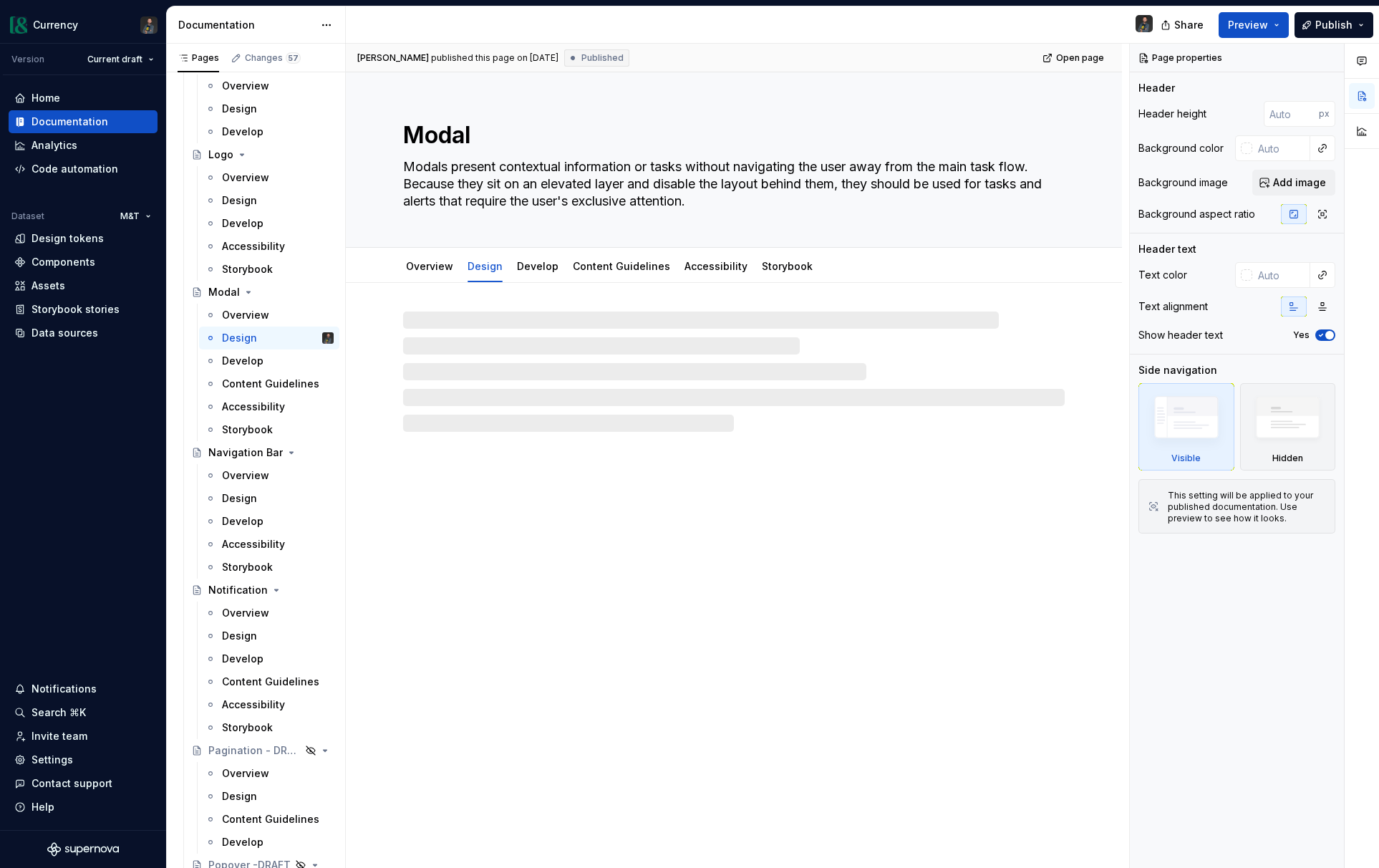
type textarea "*"
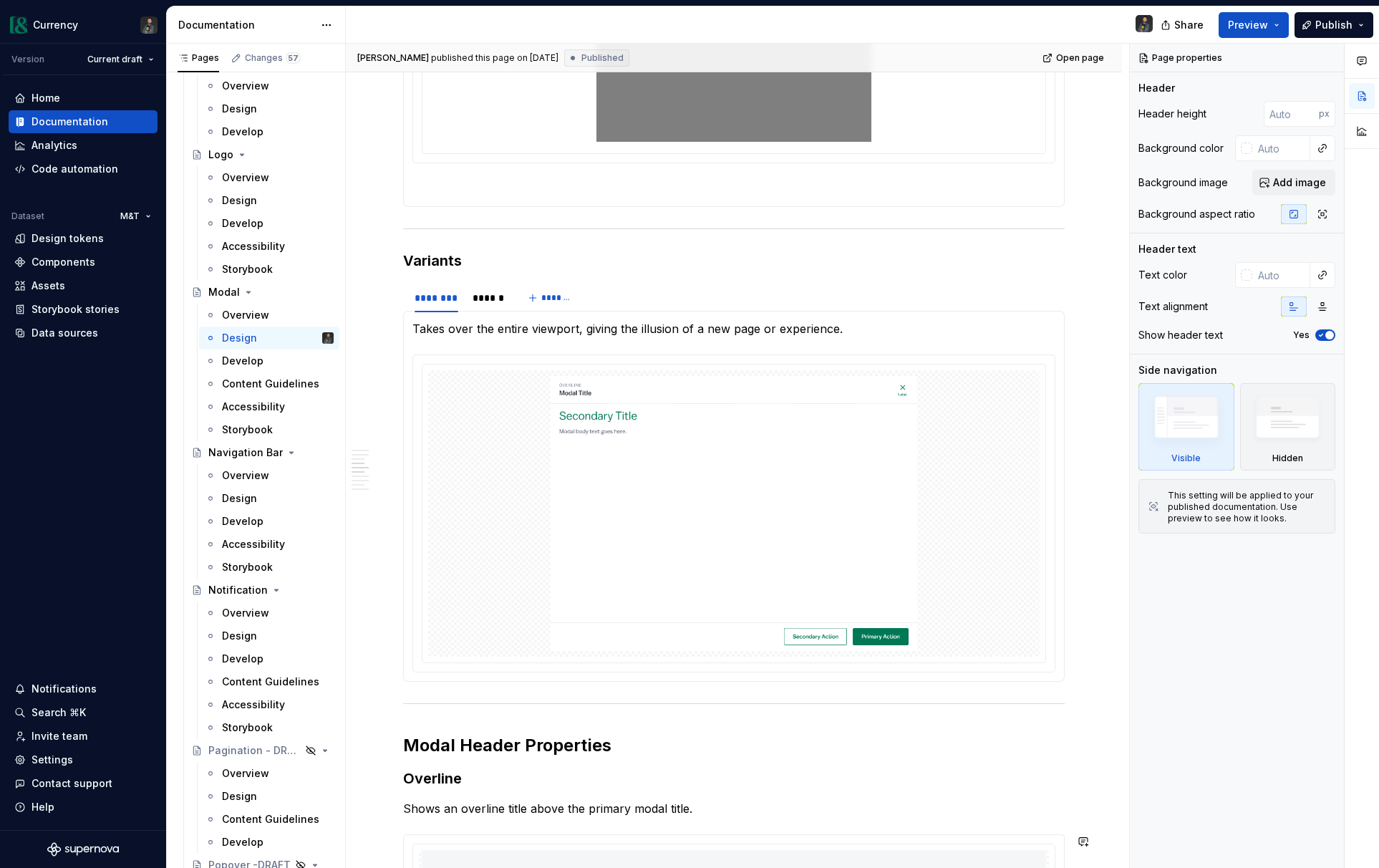
scroll to position [749, 0]
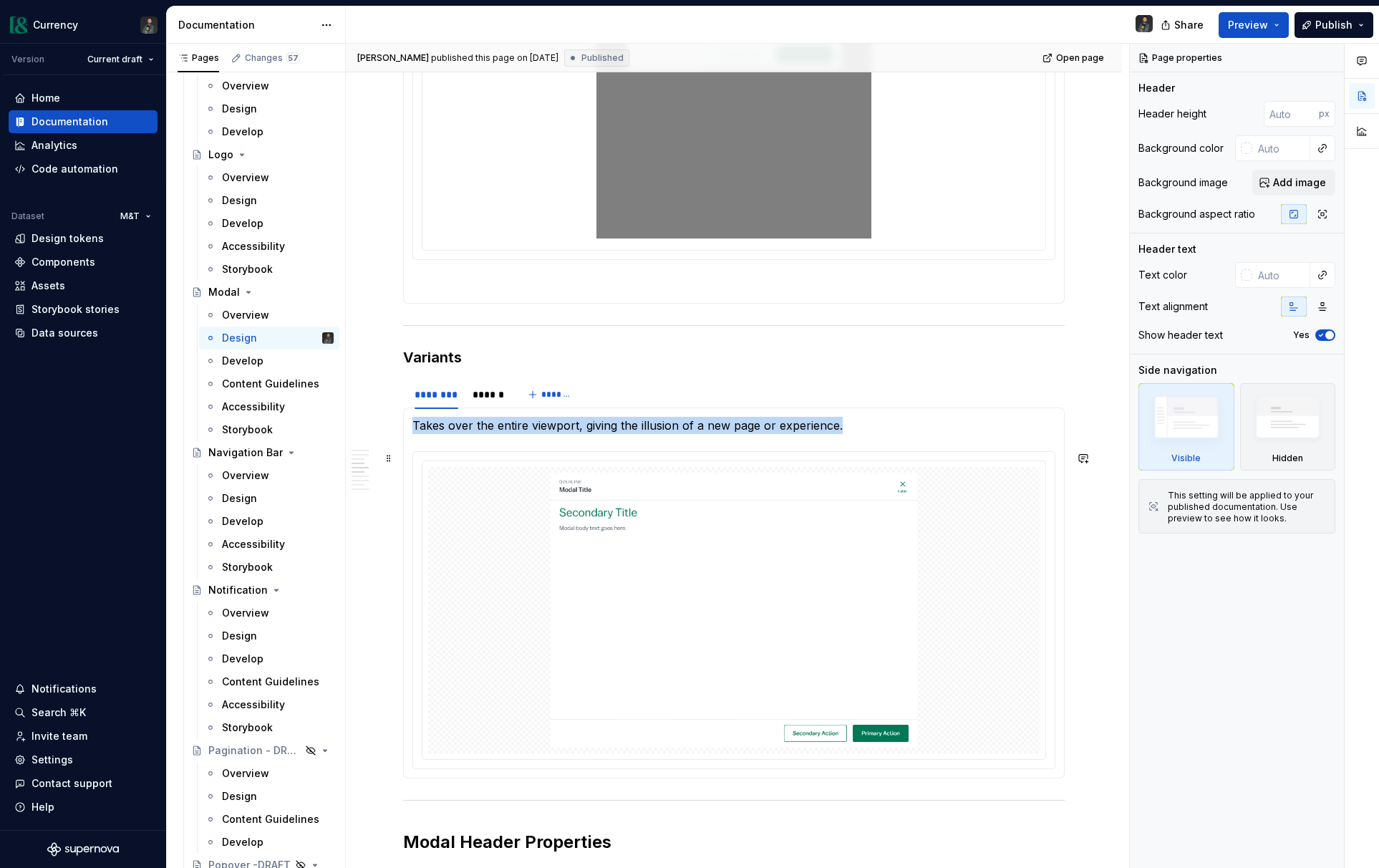
click at [985, 611] on img at bounding box center [733, 610] width 600 height 275
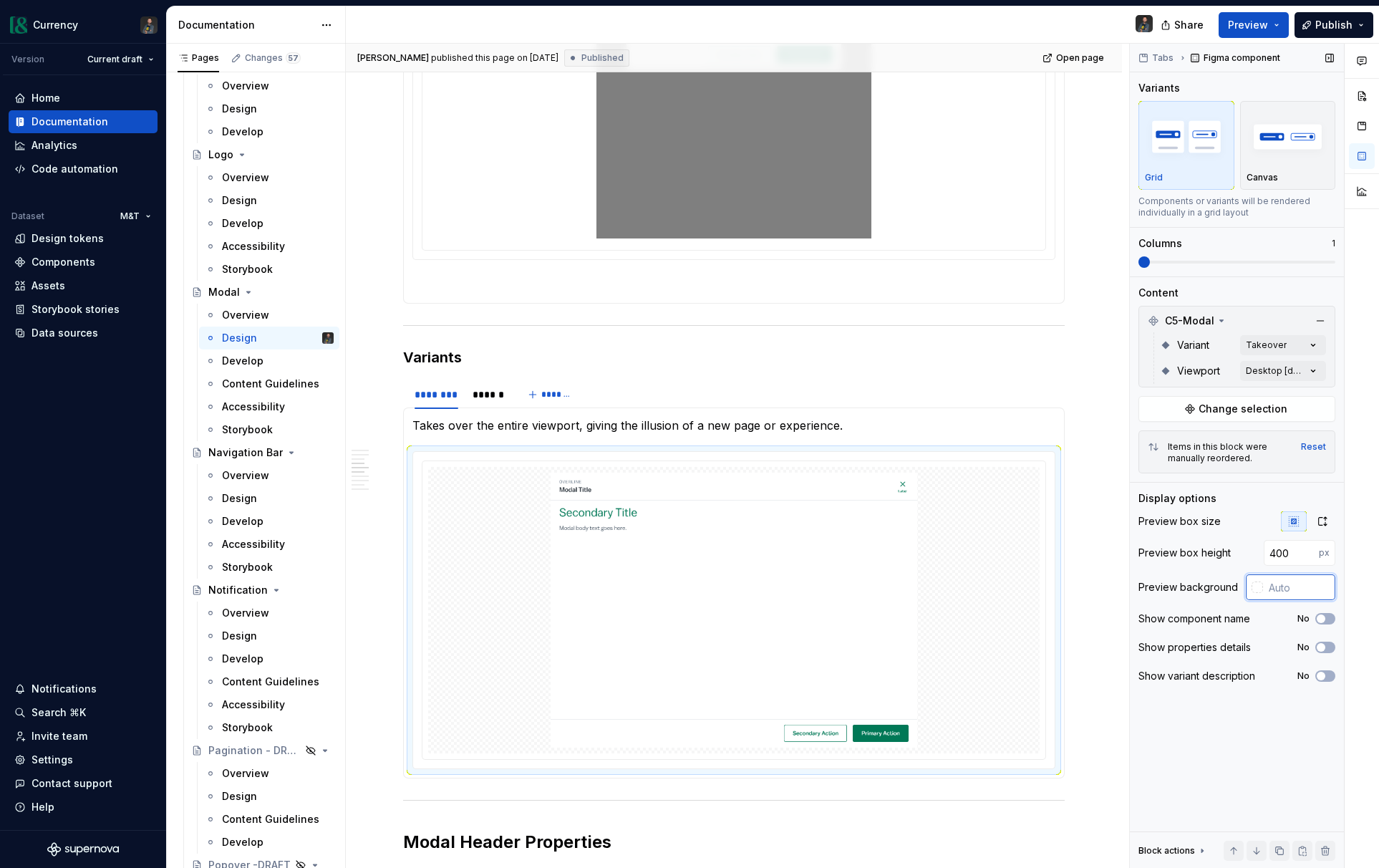
click at [1282, 580] on input "text" at bounding box center [1298, 587] width 72 height 26
type input "#FFFFFF"
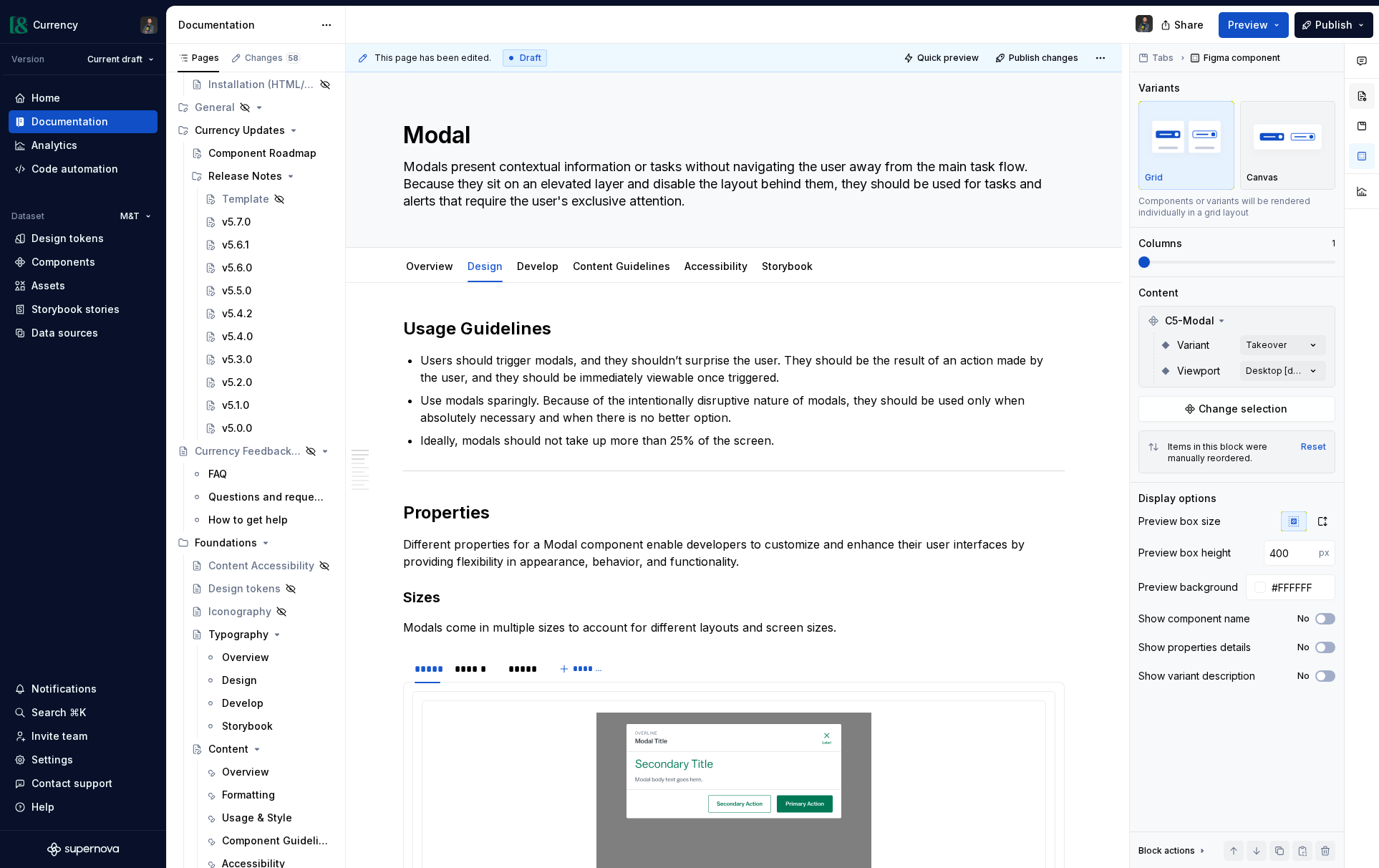
scroll to position [0, 0]
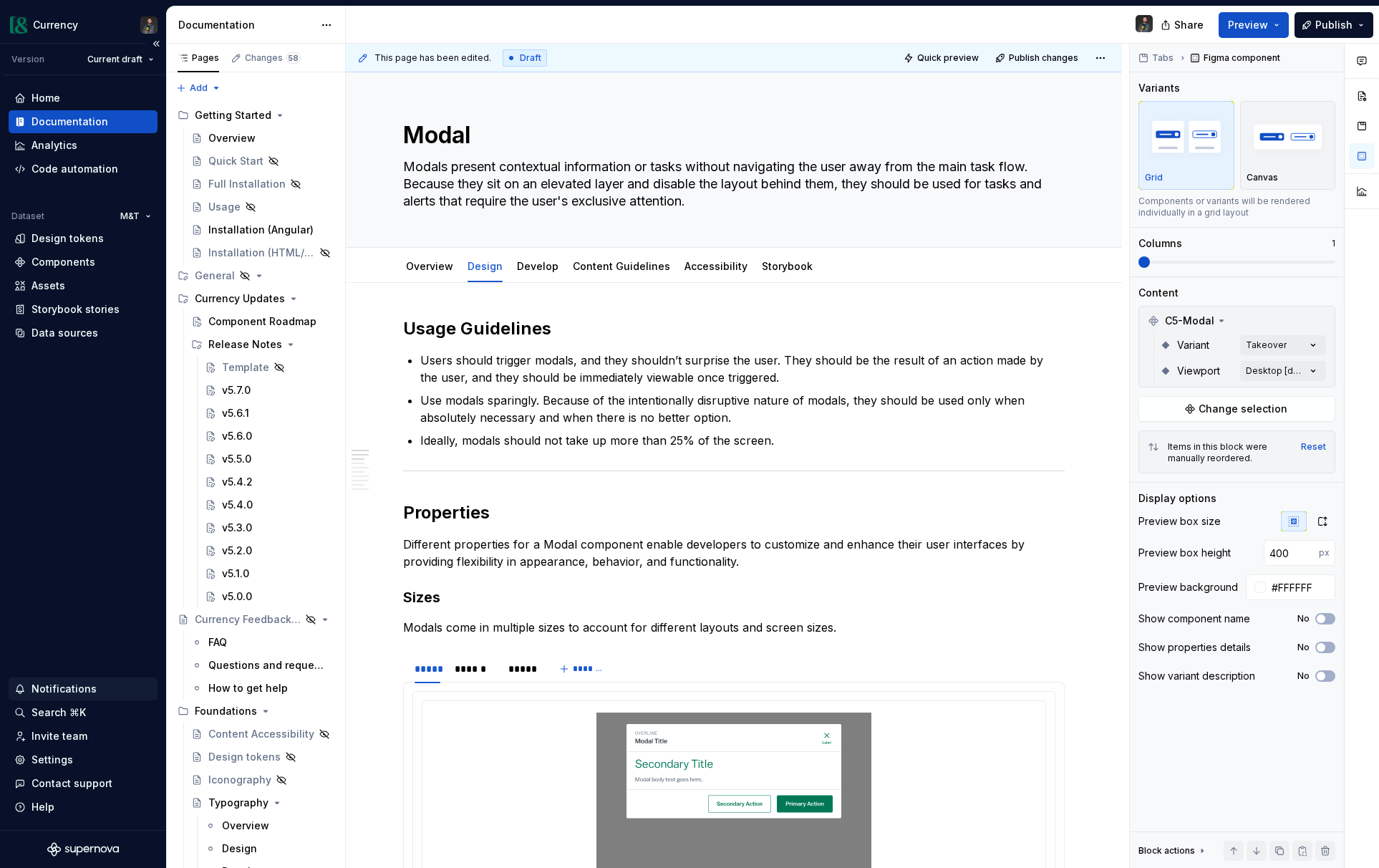
click at [51, 693] on div "Notifications" at bounding box center [64, 688] width 65 height 14
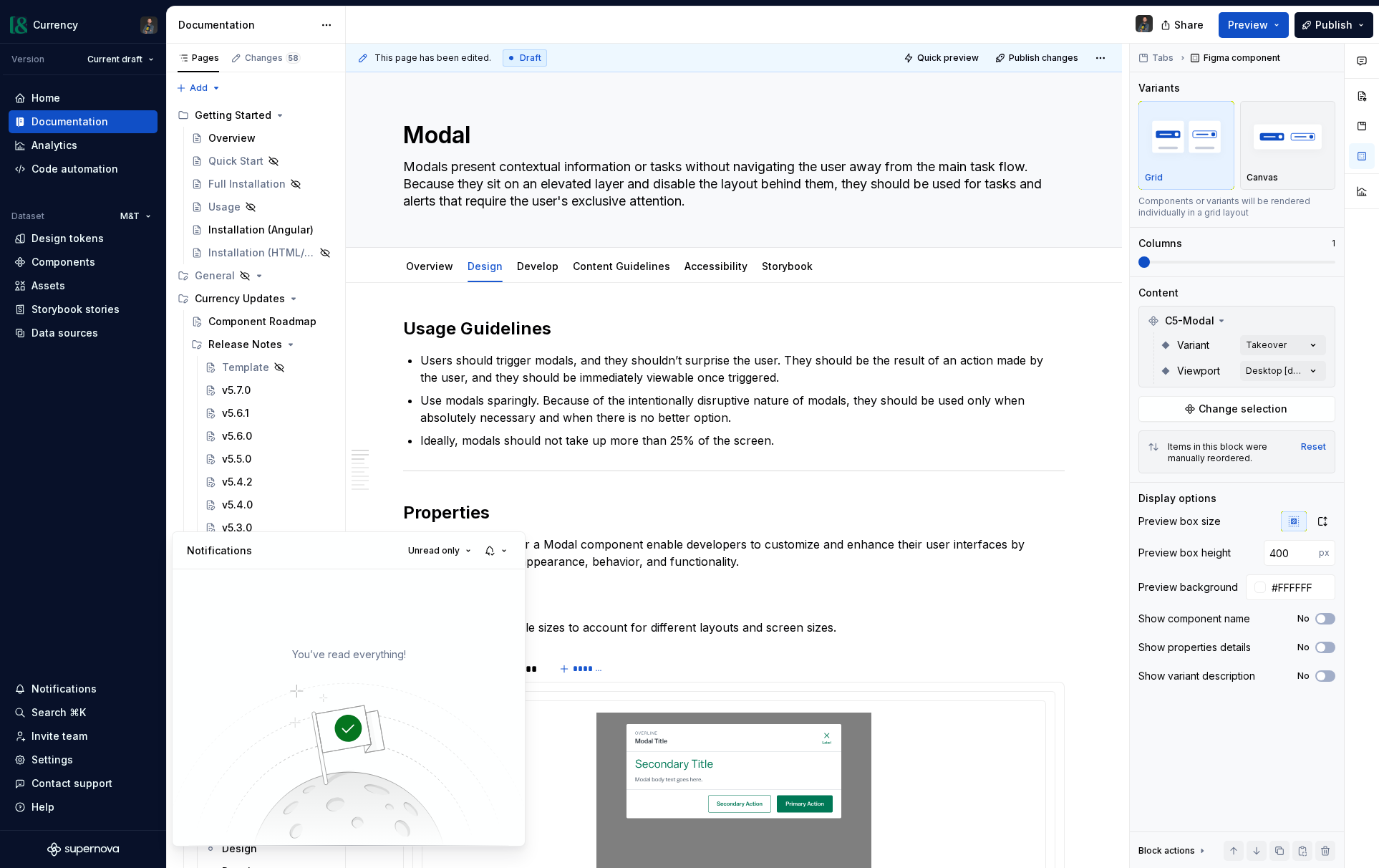
type textarea "*"
